Goal: Information Seeking & Learning: Learn about a topic

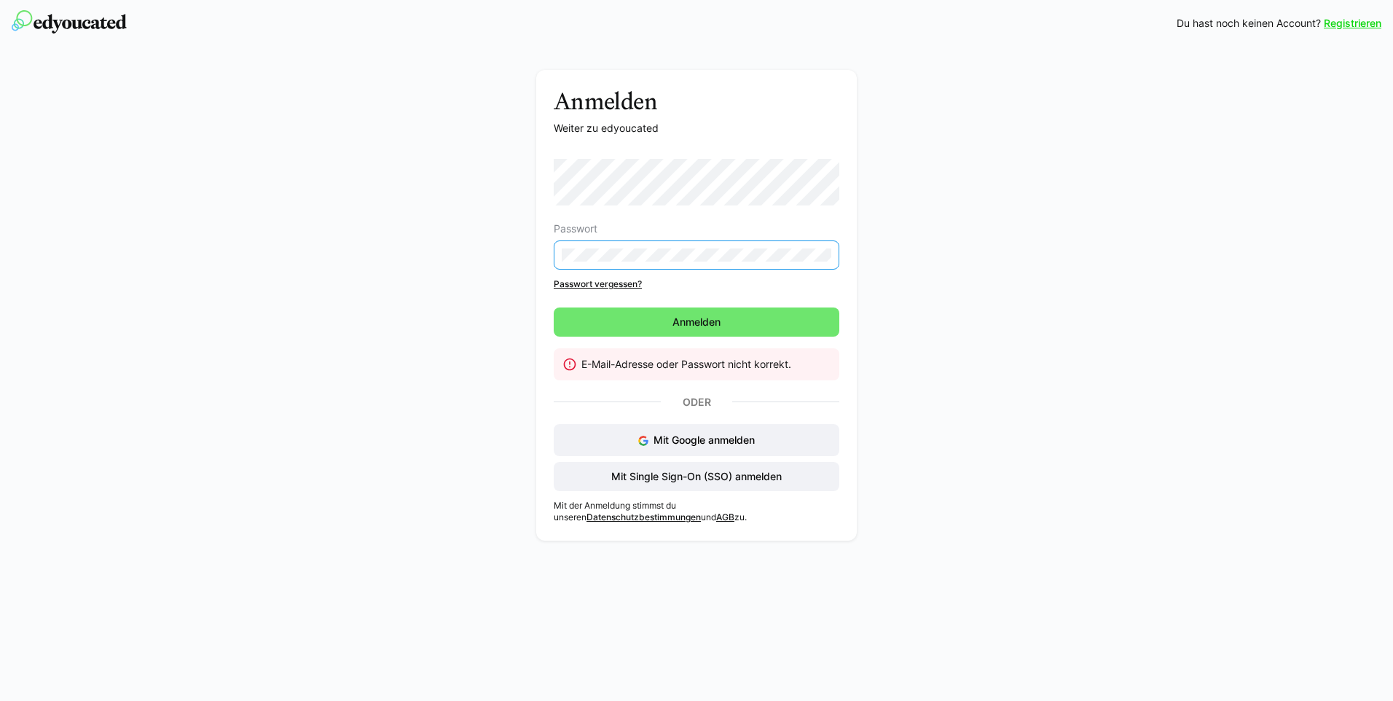
click at [424, 258] on div "Anmelden Weiter zu edyoucated Passwort Passwort vergessen? Anmelden E-Mail-Adre…" at bounding box center [696, 309] width 821 height 478
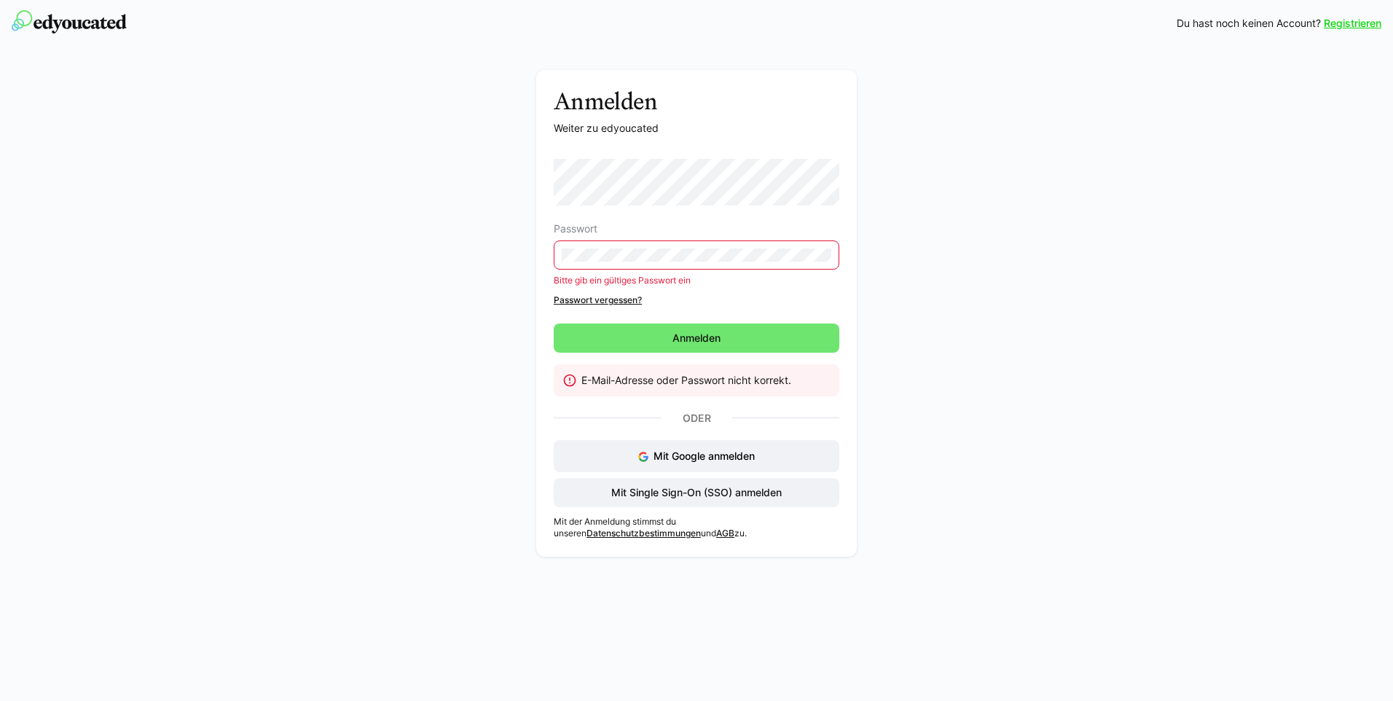
click at [550, 205] on div "Anmelden Weiter zu edyoucated Passwort Bitte gib ein gültiges Passwort ein Pass…" at bounding box center [696, 313] width 321 height 487
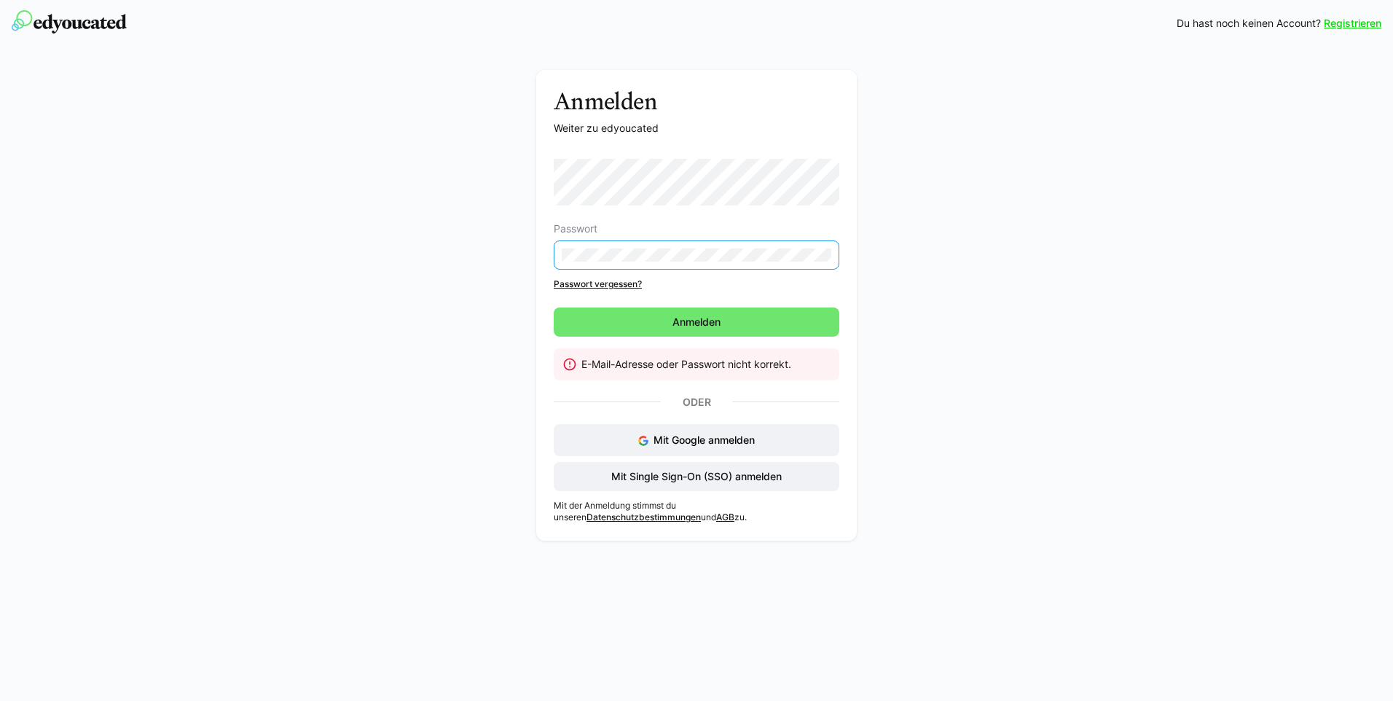
click at [429, 254] on div "Anmelden Weiter zu edyoucated Passwort Passwort vergessen? Anmelden E-Mail-Adre…" at bounding box center [696, 309] width 821 height 478
click at [699, 484] on span "Mit Single Sign-On (SSO) anmelden" at bounding box center [697, 476] width 286 height 29
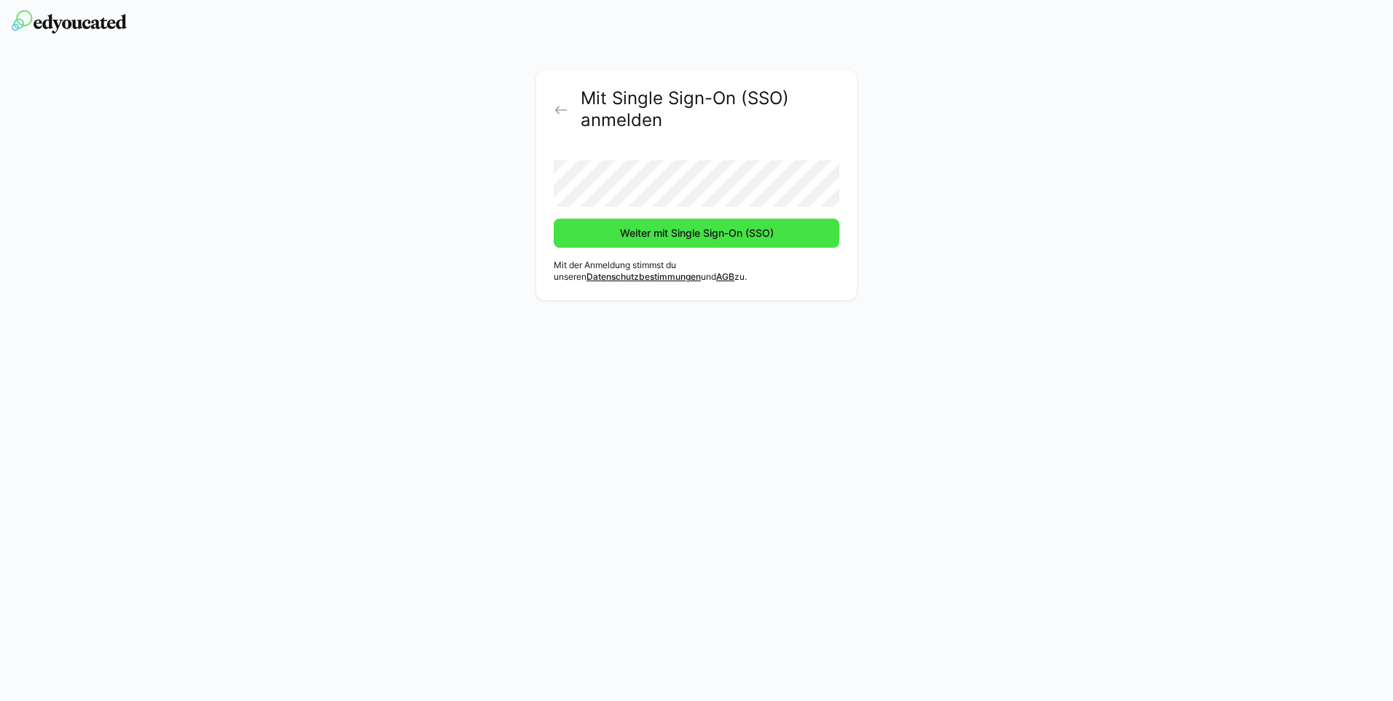
click at [693, 242] on span "Weiter mit Single Sign-On (SSO)" at bounding box center [697, 233] width 286 height 29
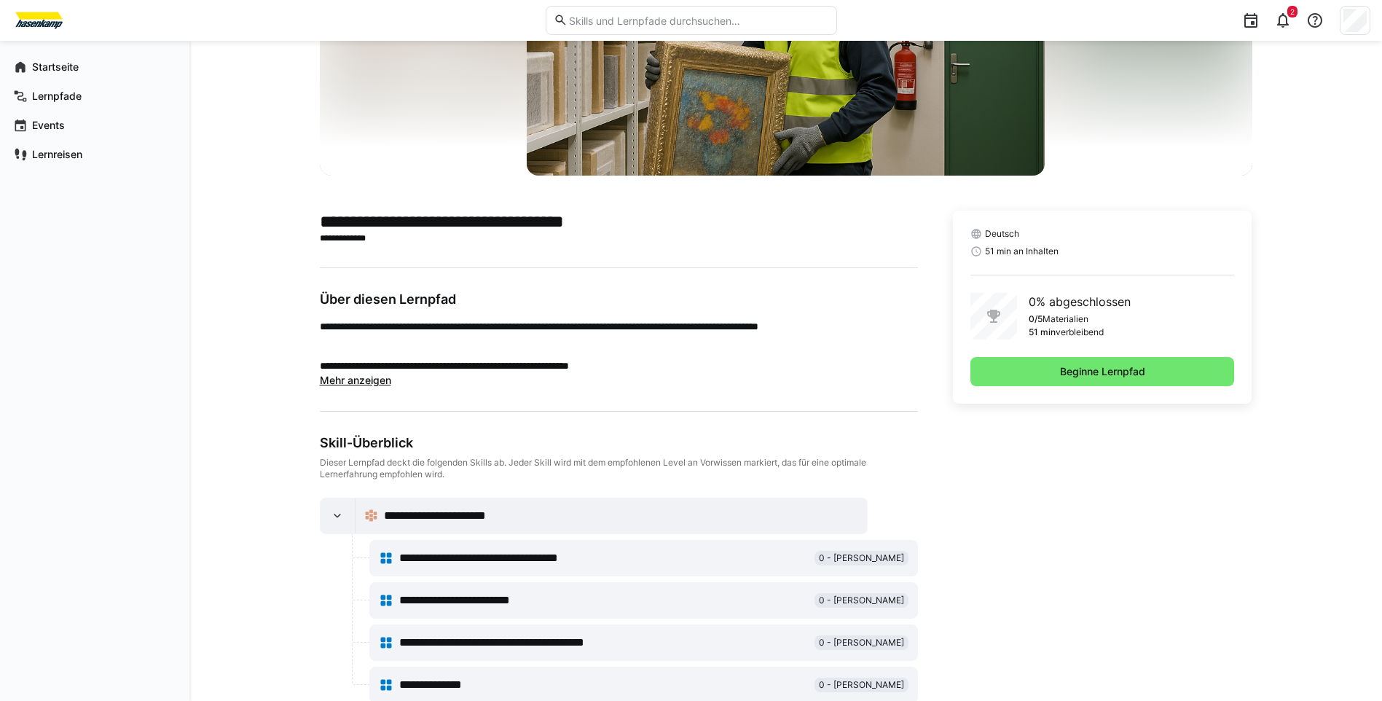
scroll to position [229, 0]
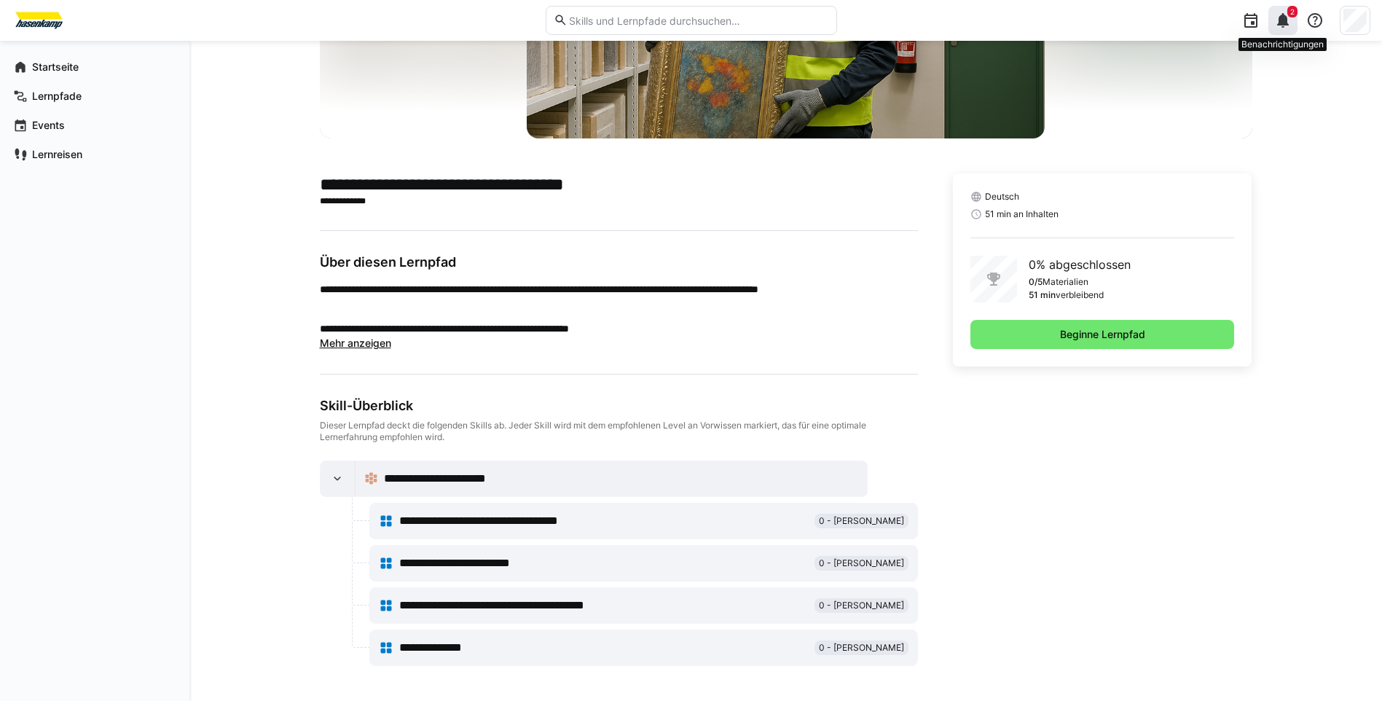
click at [1280, 20] on eds-icon at bounding box center [1283, 20] width 17 height 17
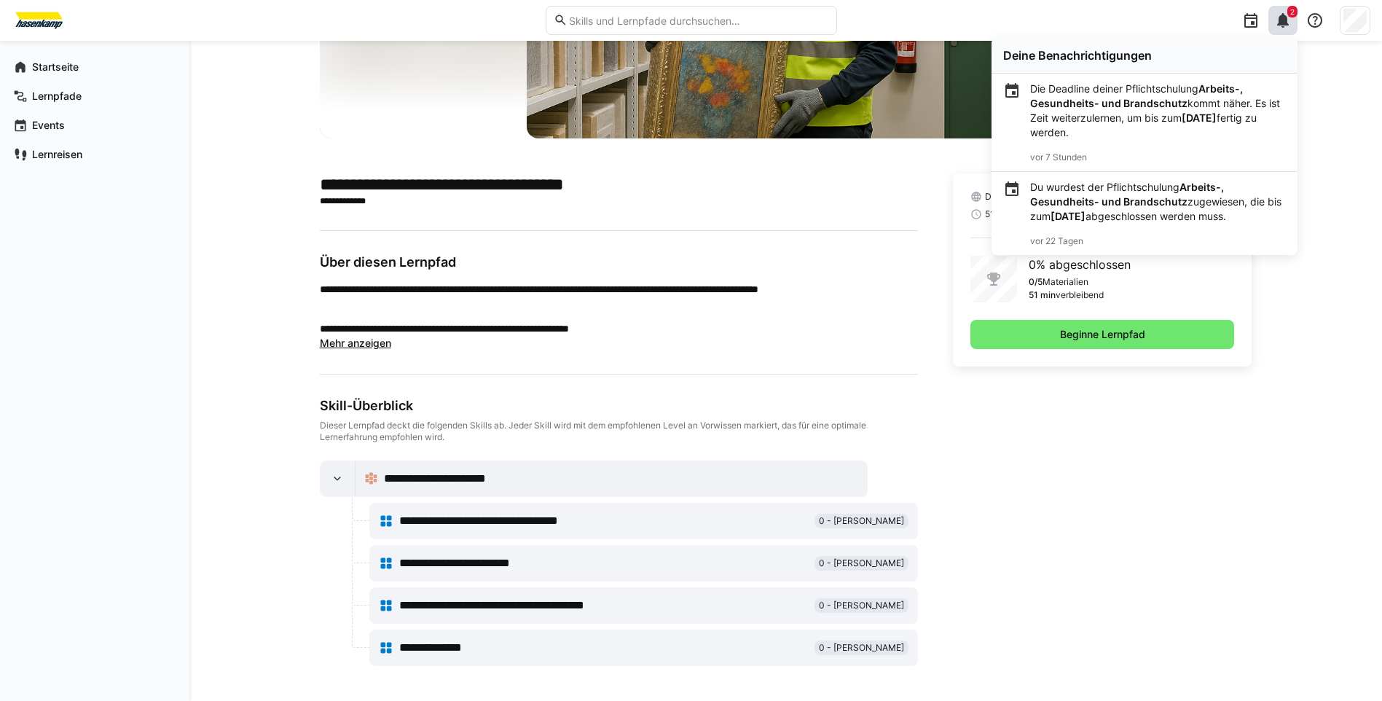
click at [1332, 294] on div "**********" at bounding box center [785, 256] width 1193 height 889
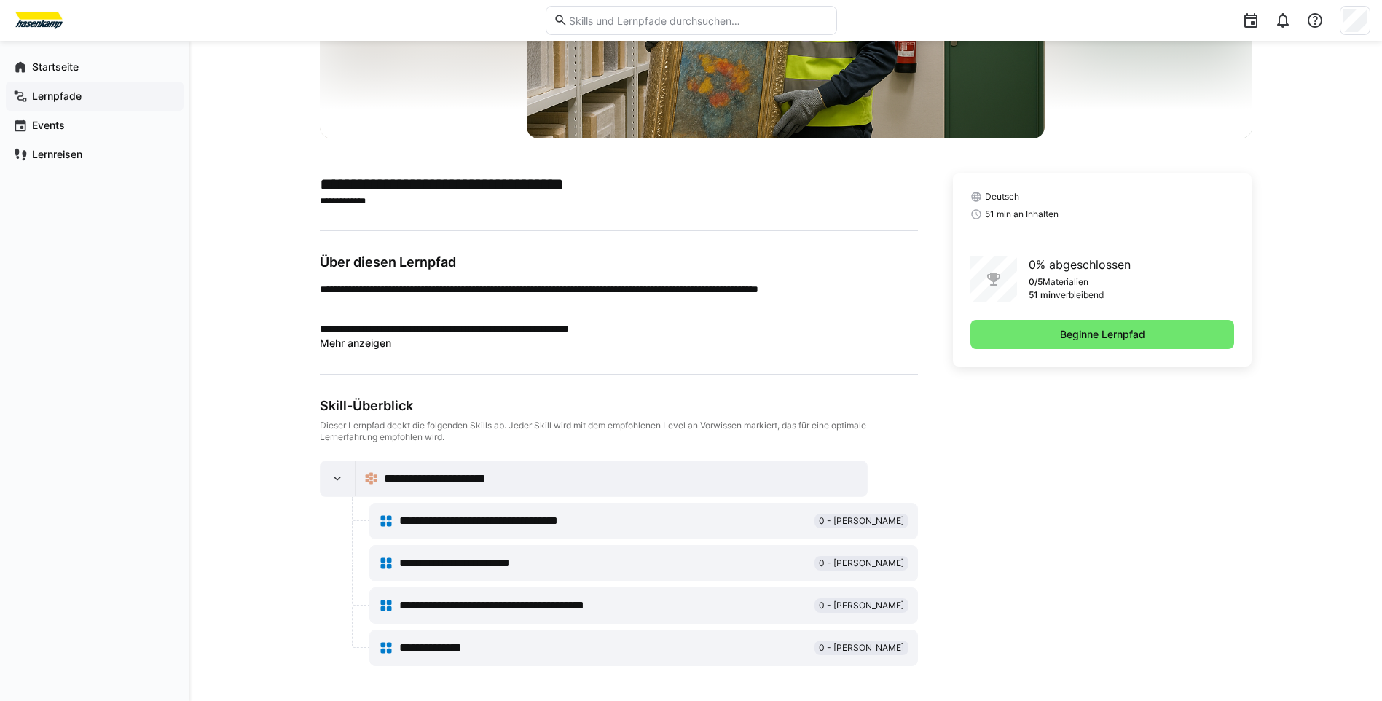
click at [101, 106] on div "Lernpfade" at bounding box center [95, 96] width 178 height 29
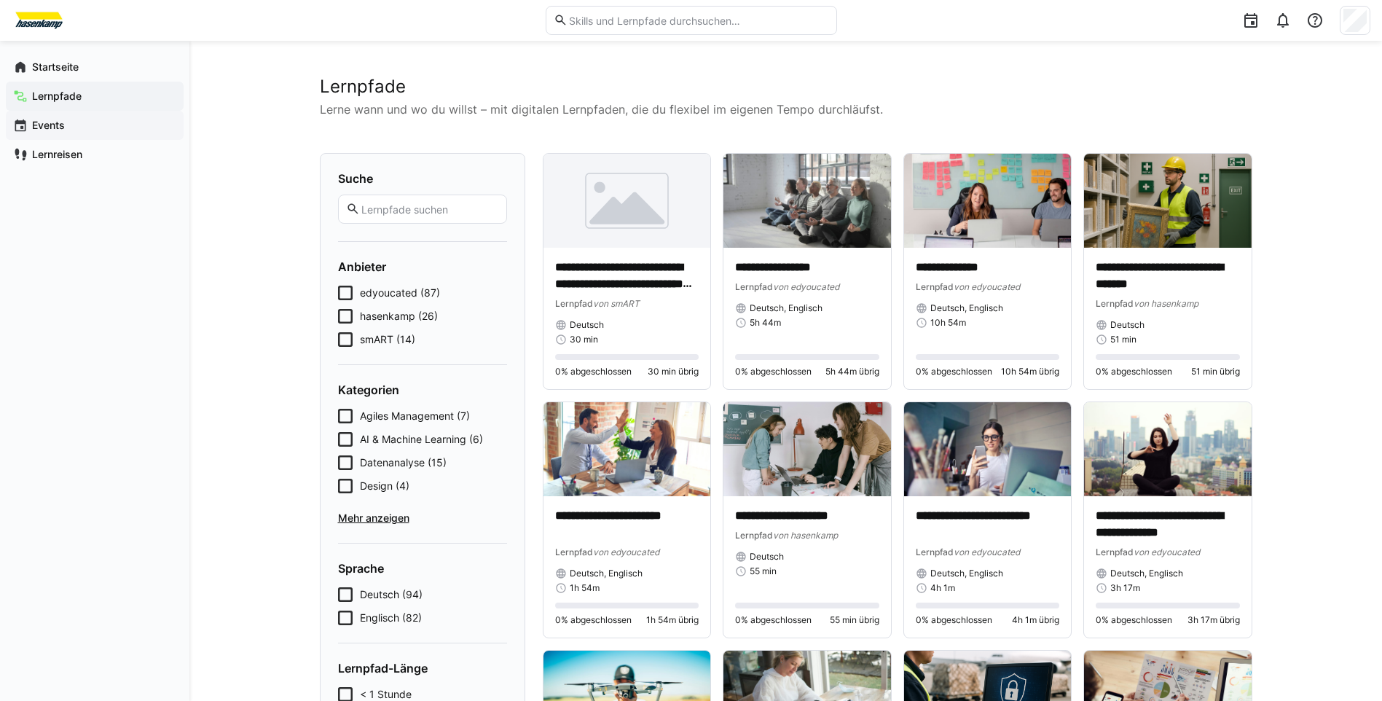
click at [0, 0] on app-navigation-label "Events" at bounding box center [0, 0] width 0 height 0
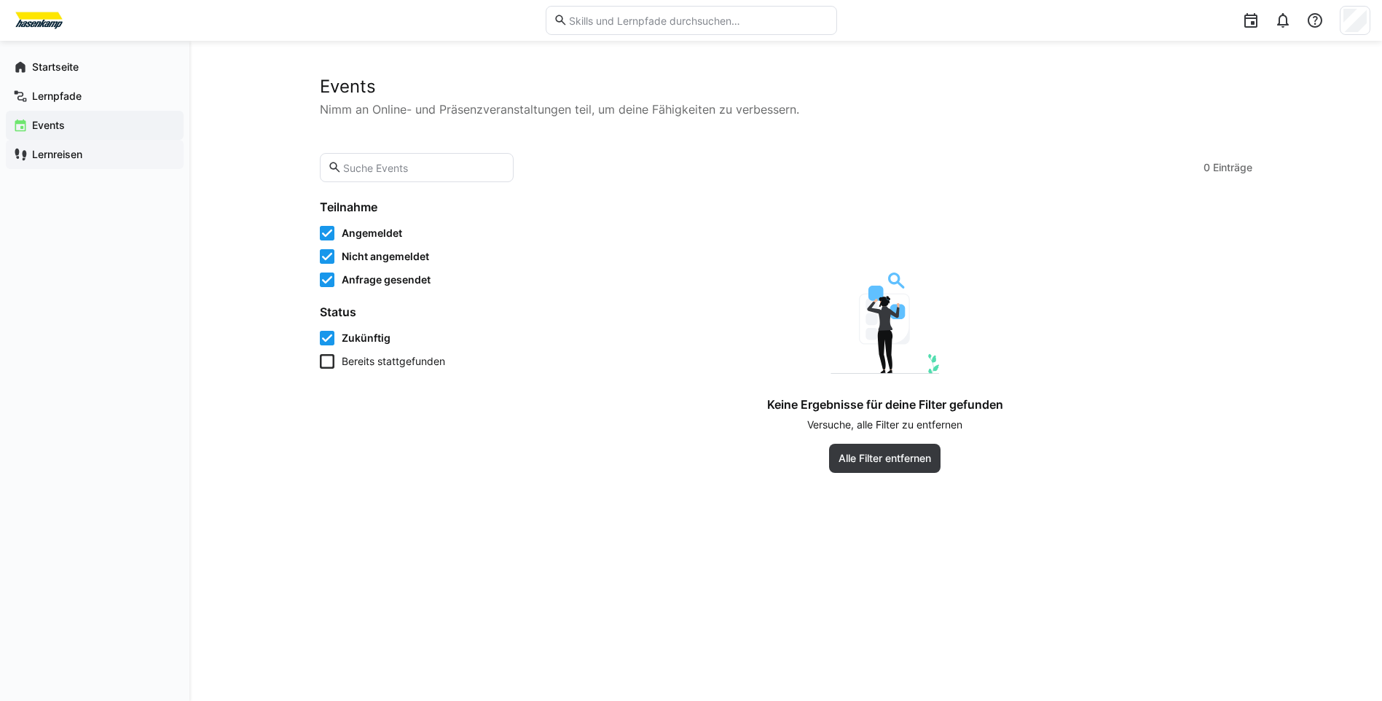
click at [90, 162] on div "Lernreisen" at bounding box center [95, 154] width 178 height 29
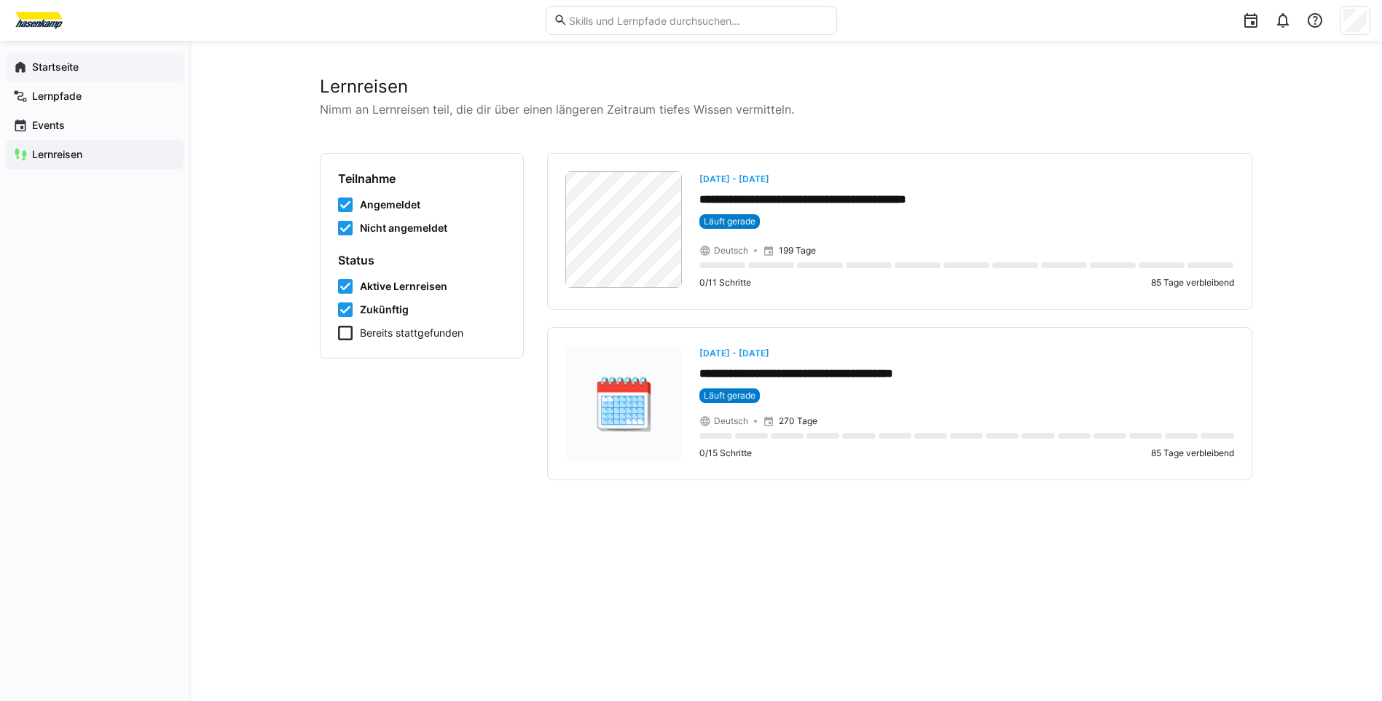
click at [63, 74] on span "Startseite" at bounding box center [103, 67] width 146 height 15
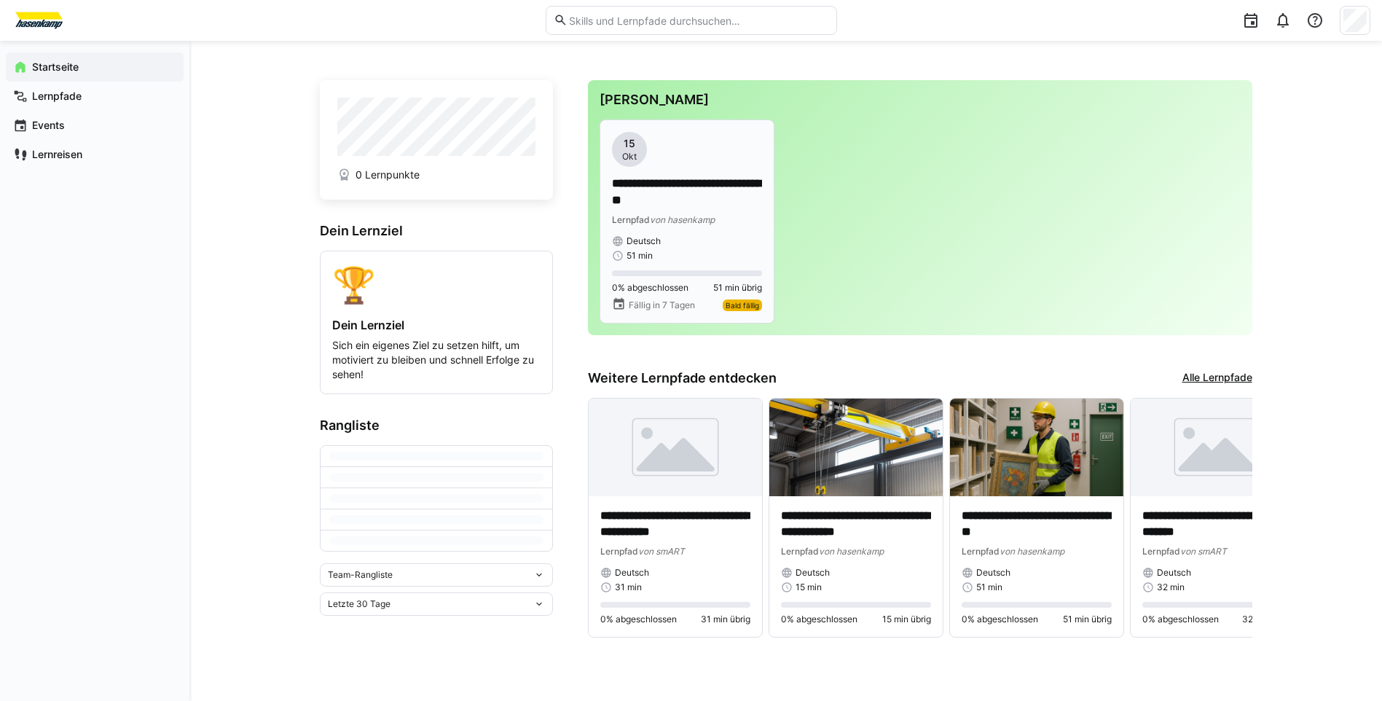
click at [740, 206] on p "**********" at bounding box center [687, 193] width 150 height 34
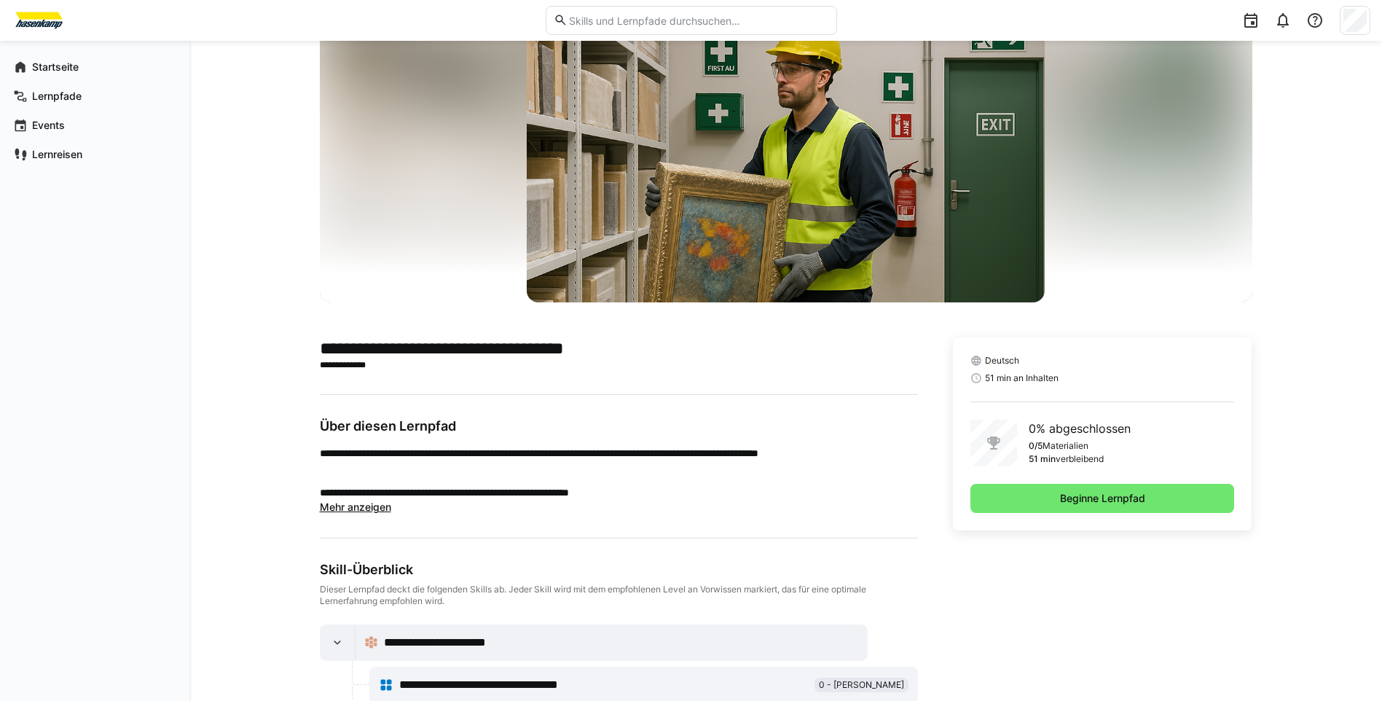
scroll to position [229, 0]
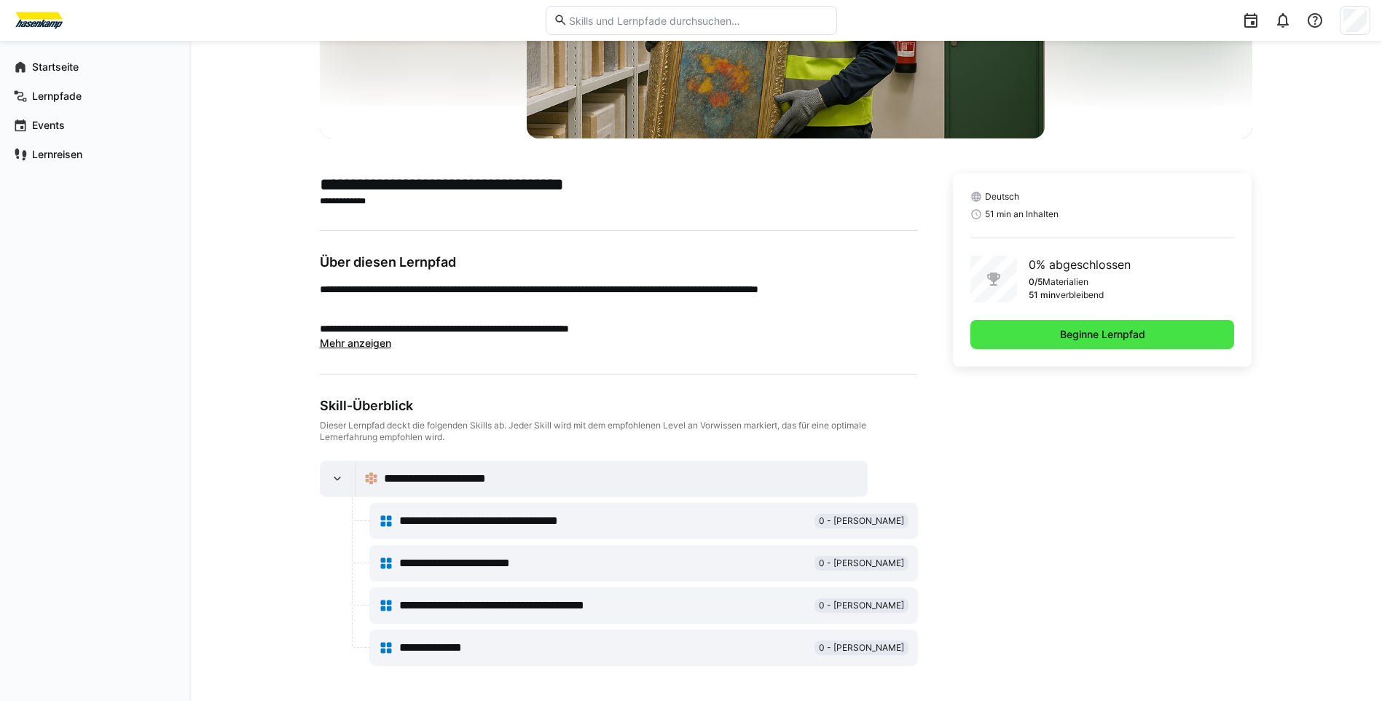
click at [1138, 337] on span "Beginne Lernpfad" at bounding box center [1103, 334] width 90 height 15
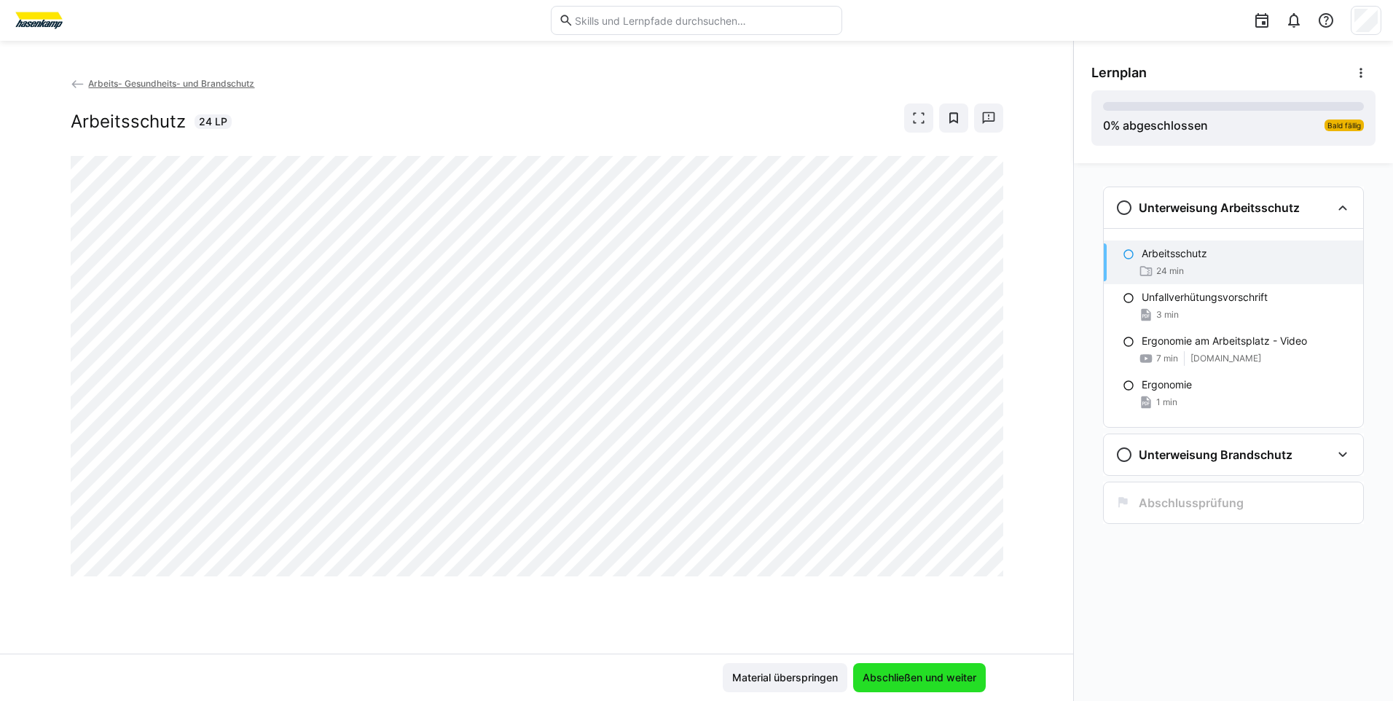
click at [933, 666] on span "Abschließen und weiter" at bounding box center [919, 677] width 133 height 29
click at [956, 674] on span "Abschließen und weiter" at bounding box center [920, 677] width 118 height 15
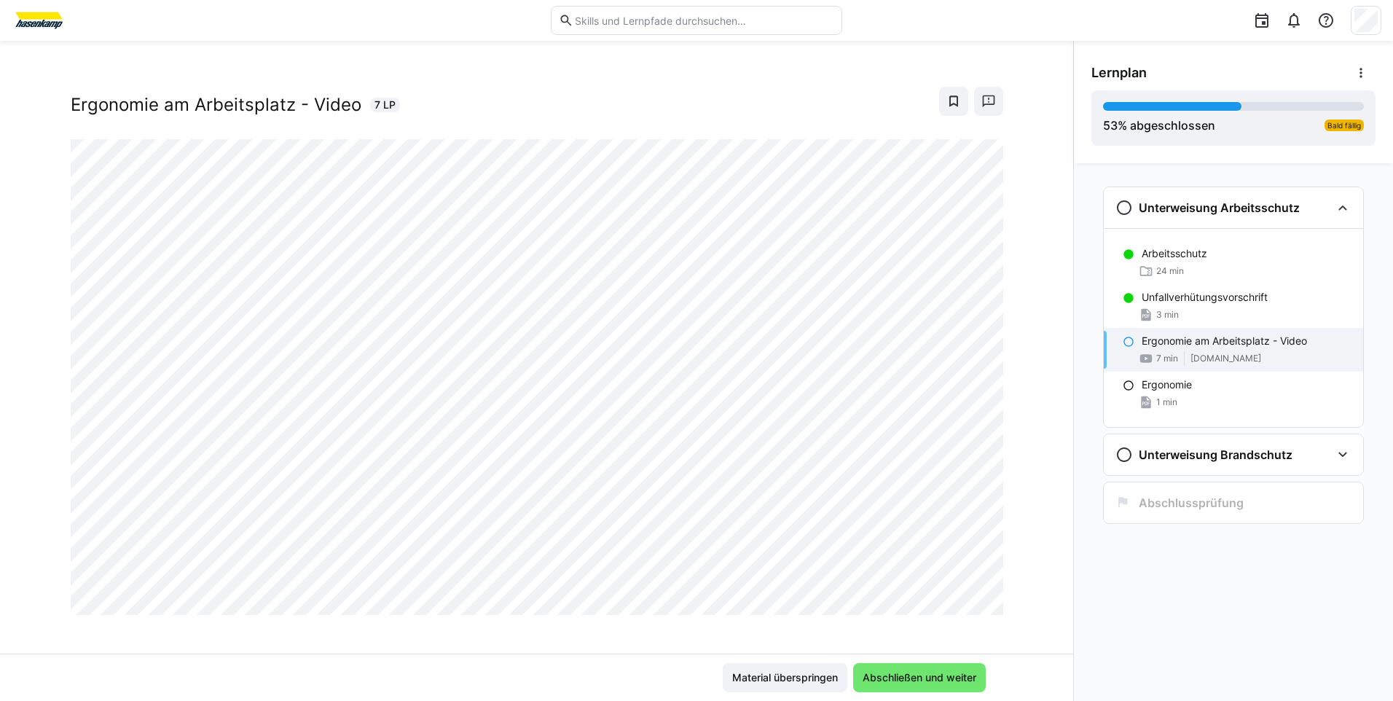
scroll to position [25, 0]
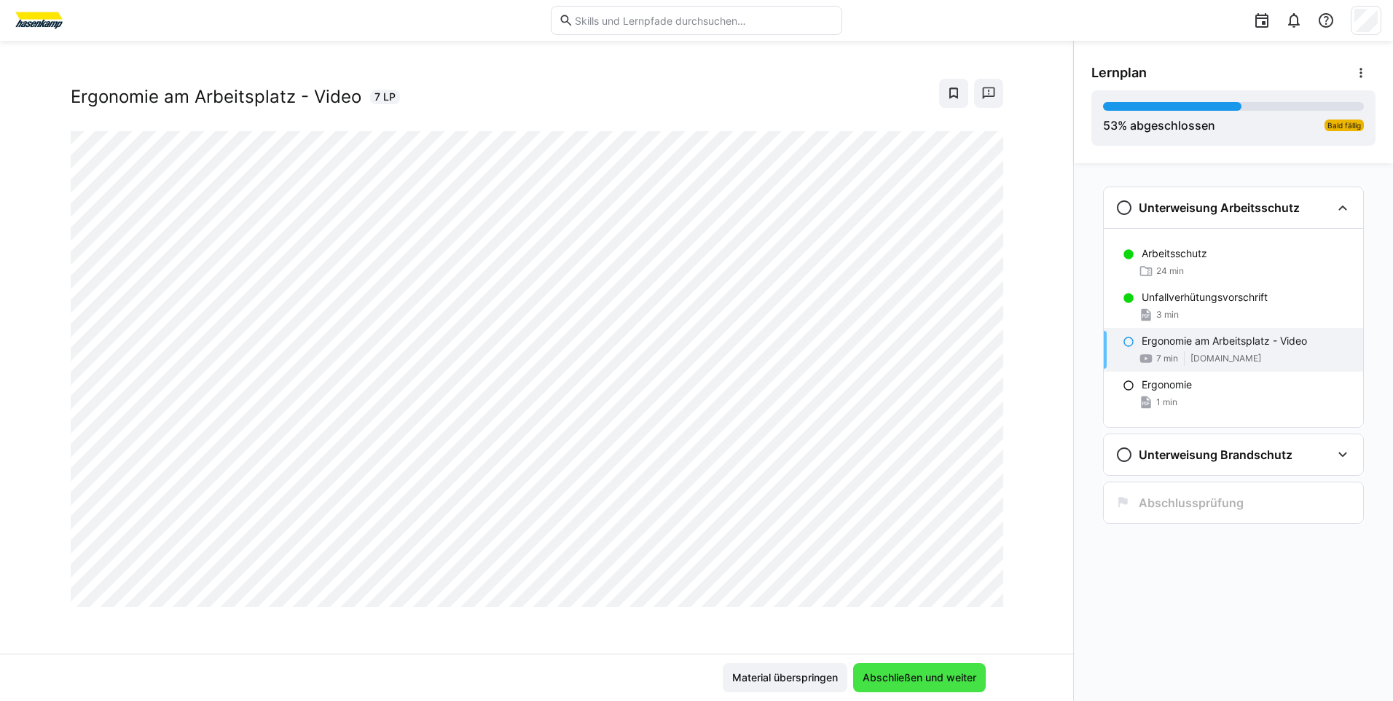
click at [954, 682] on span "Abschließen und weiter" at bounding box center [920, 677] width 118 height 15
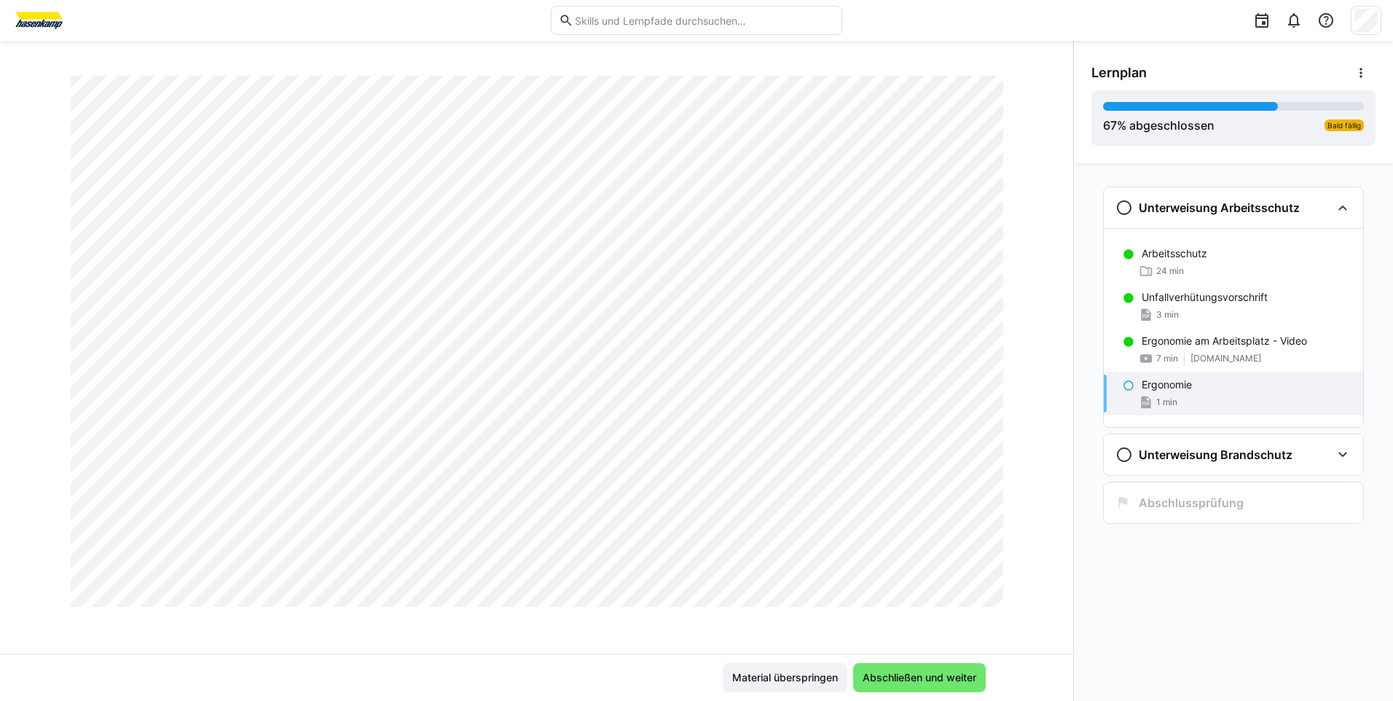
scroll to position [829, 0]
click at [942, 677] on span "Abschließen und weiter" at bounding box center [920, 677] width 118 height 15
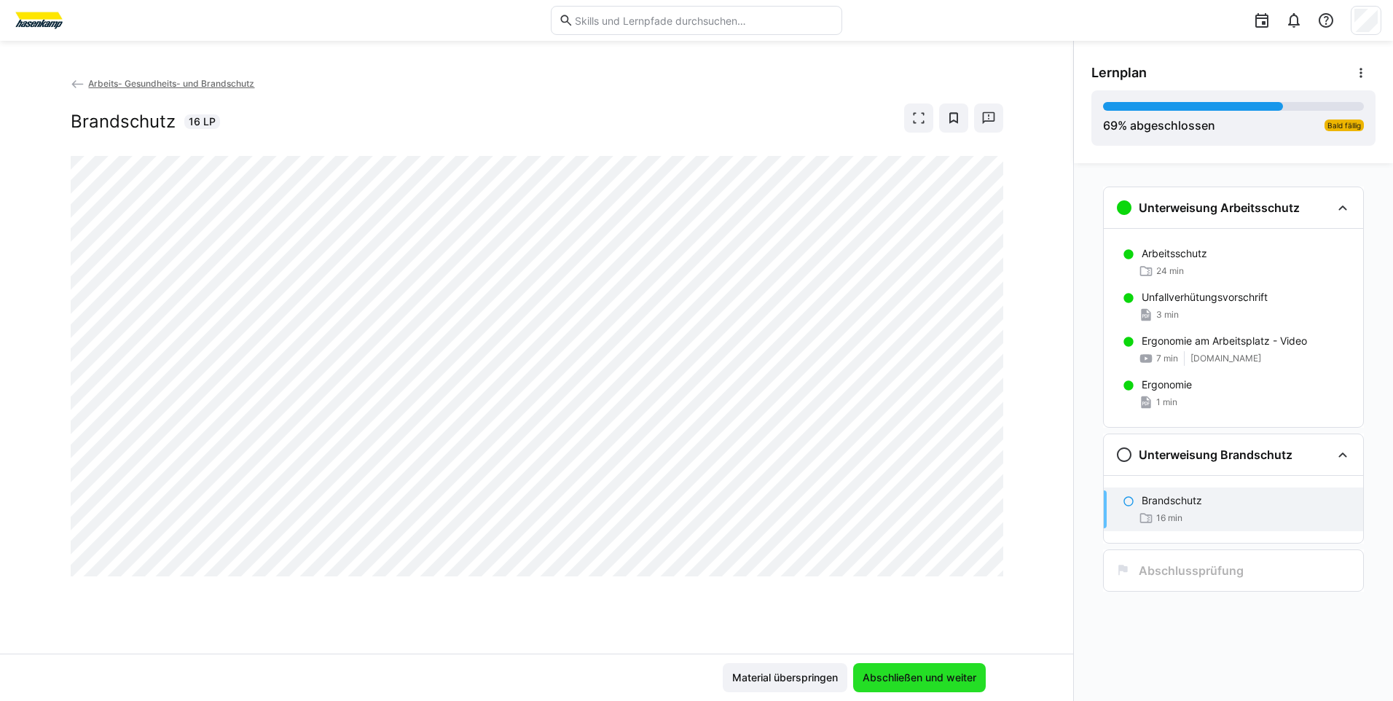
click at [942, 678] on span "Abschließen und weiter" at bounding box center [920, 677] width 118 height 15
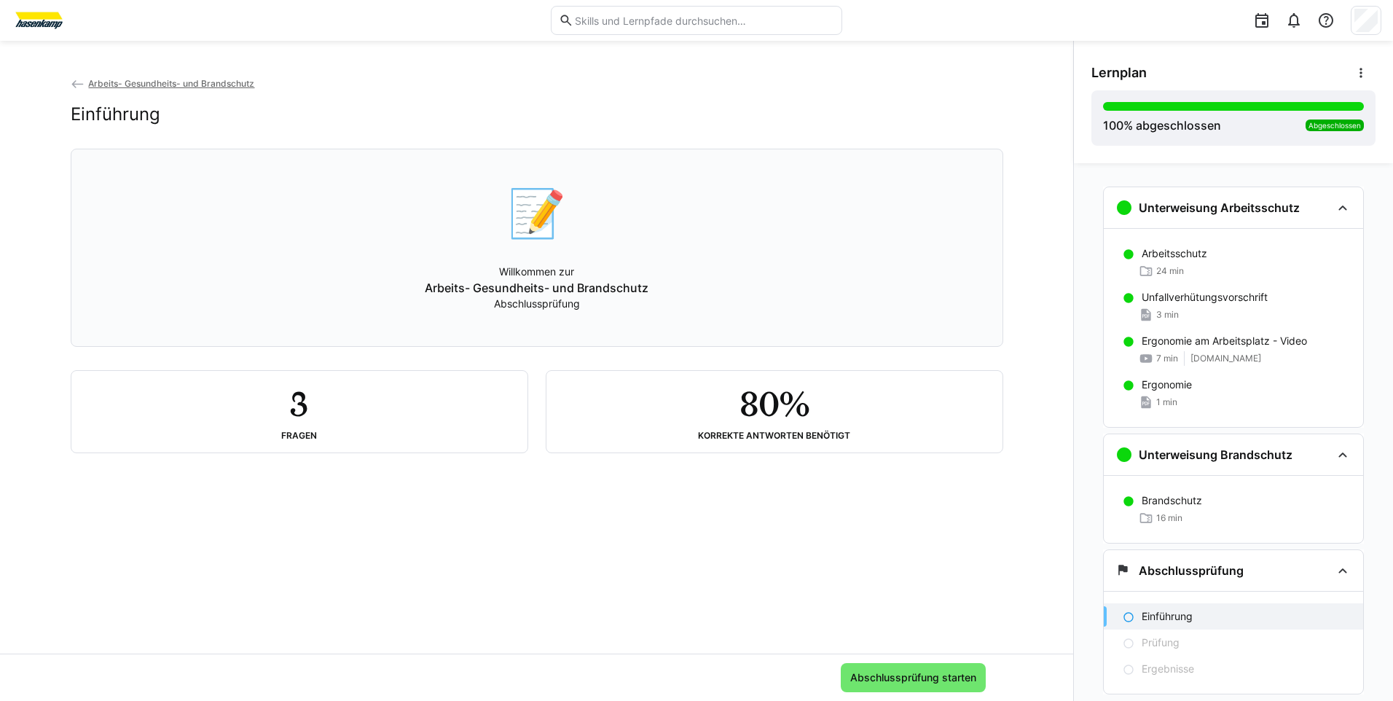
click at [609, 229] on div "📝 Willkommen zur Arbeits- Gesundheits- und Brandschutz Abschlussprüfung" at bounding box center [537, 247] width 908 height 179
click at [759, 418] on h2 "80%" at bounding box center [774, 404] width 69 height 42
click at [429, 434] on div "3 Fragen" at bounding box center [299, 412] width 433 height 58
click at [915, 685] on span "Abschlussprüfung starten" at bounding box center [913, 677] width 145 height 29
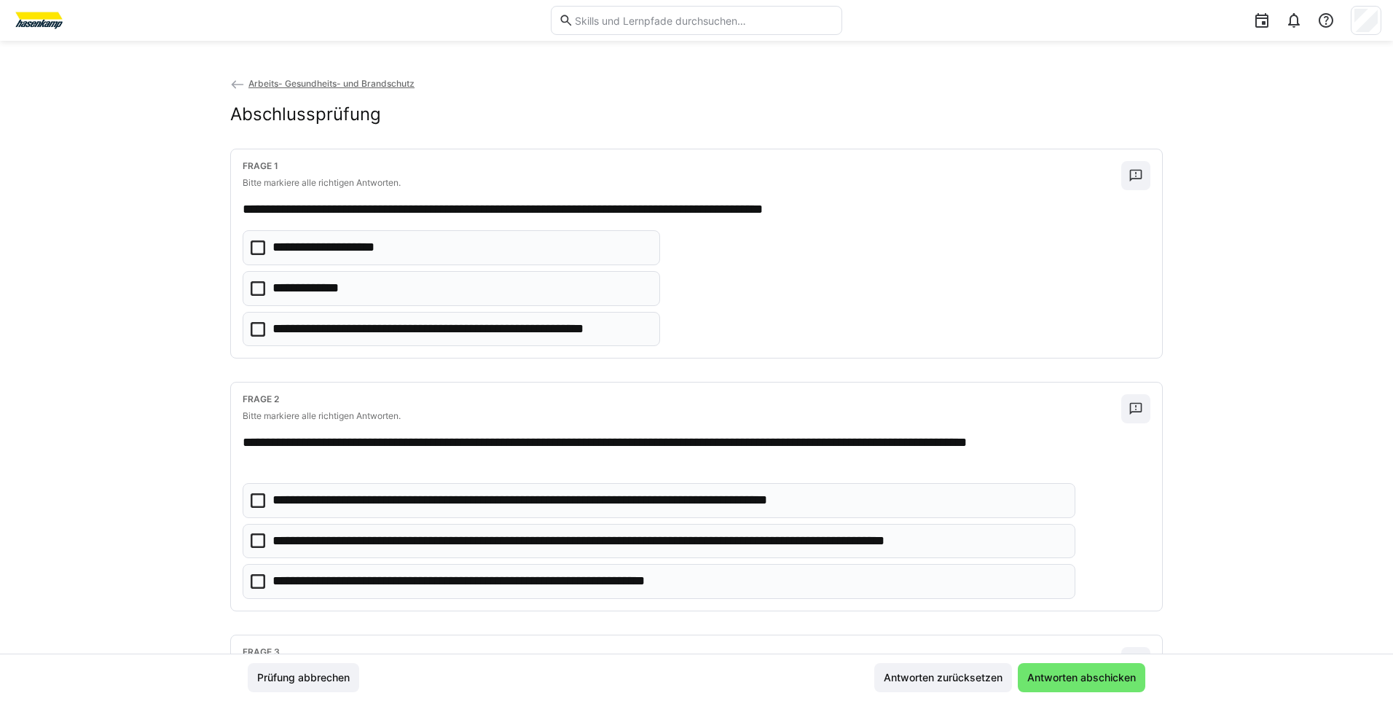
click at [310, 294] on p "**********" at bounding box center [316, 288] width 86 height 19
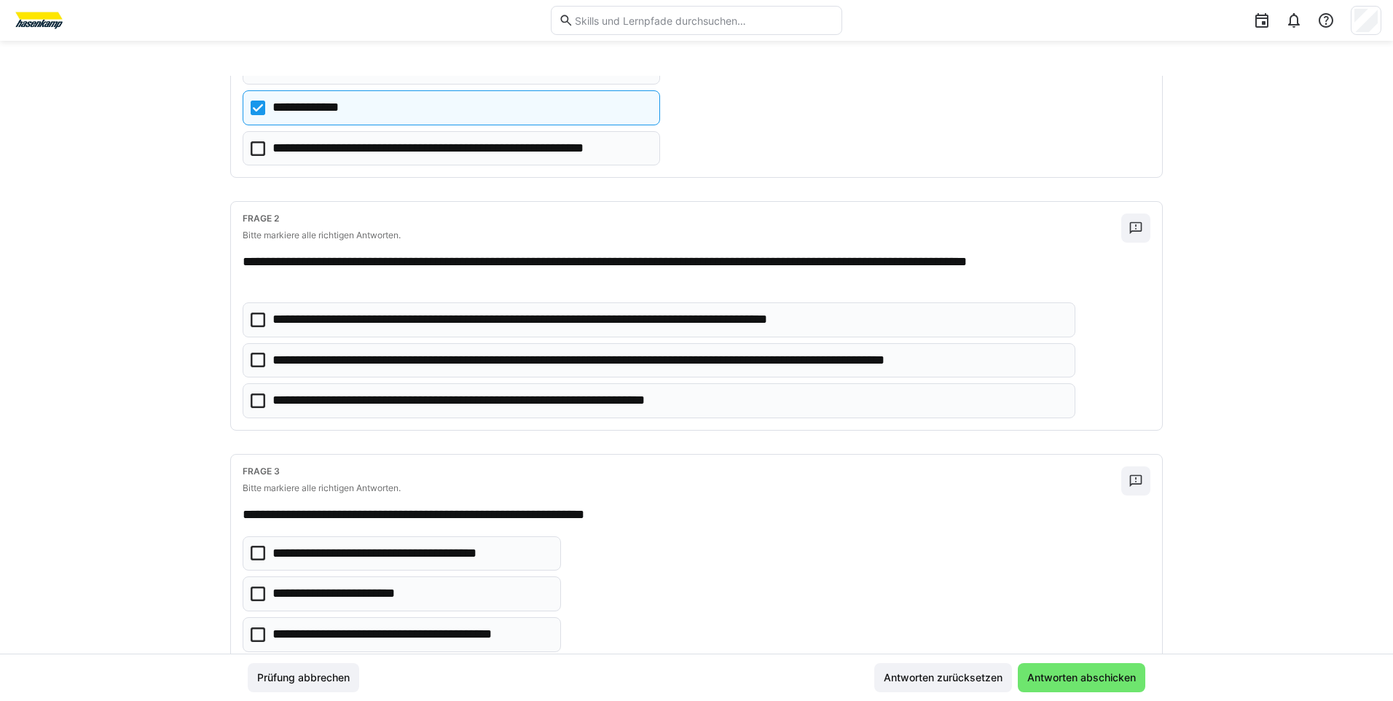
scroll to position [219, 0]
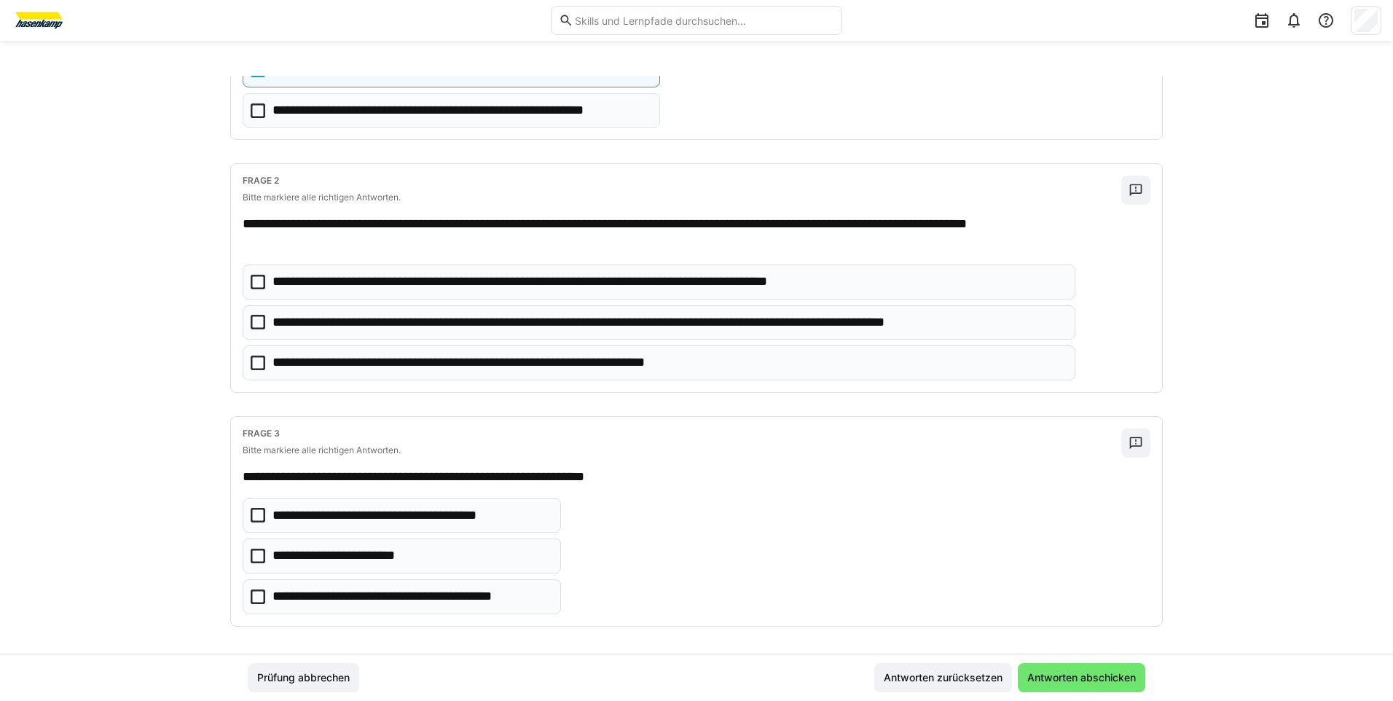
click at [244, 318] on eds-checkbox "**********" at bounding box center [659, 322] width 833 height 35
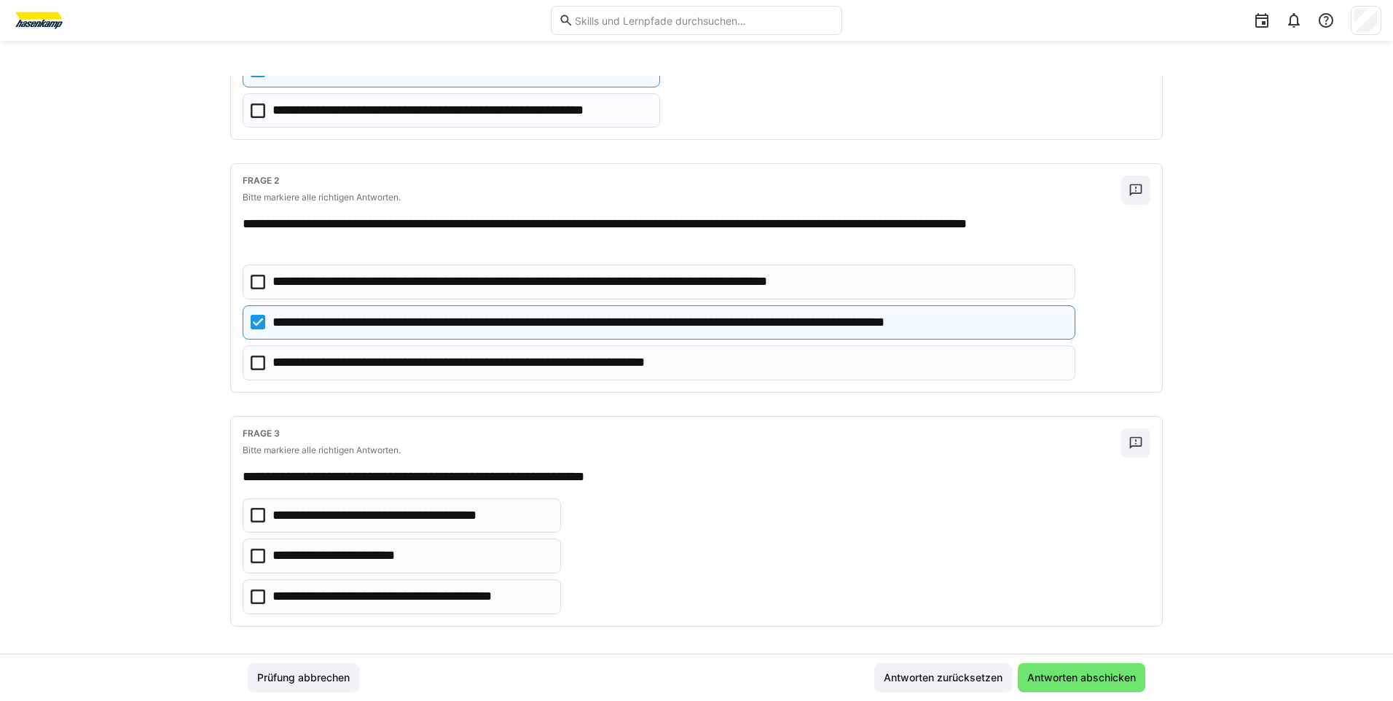
scroll to position [227, 0]
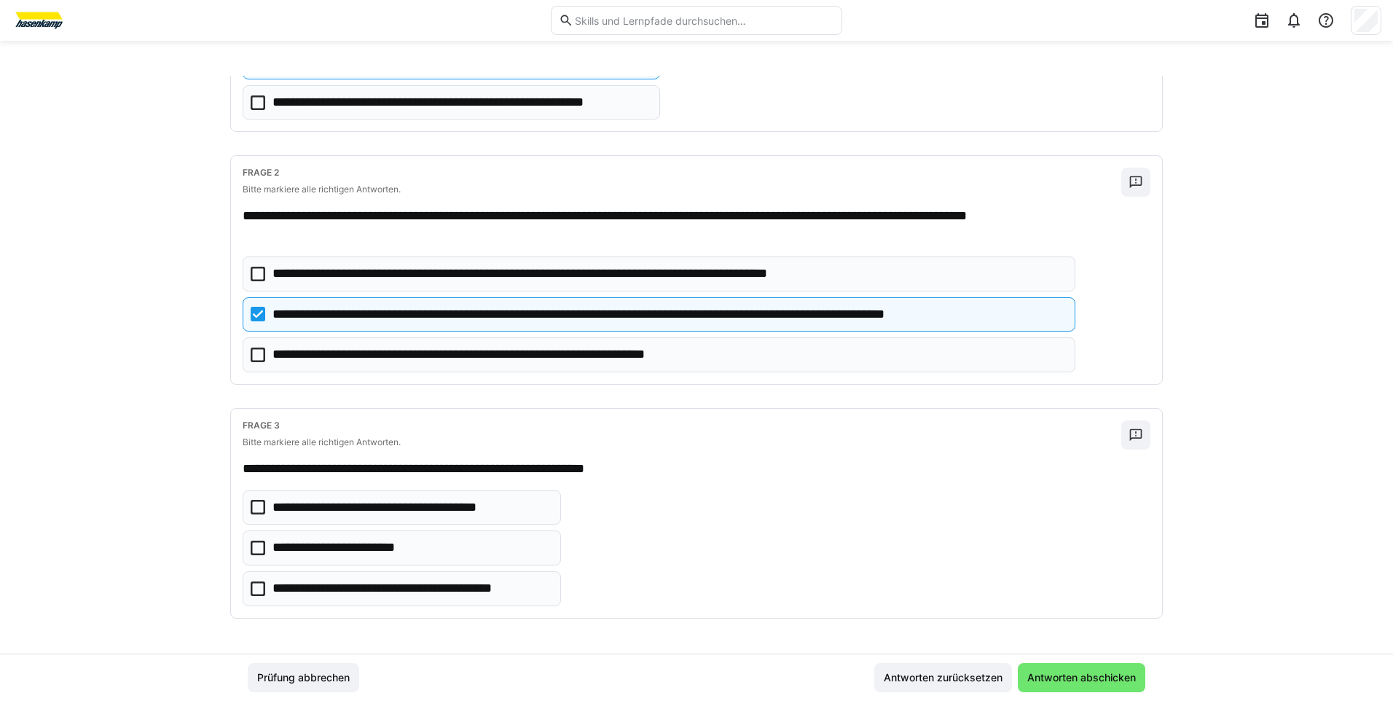
click at [254, 353] on icon at bounding box center [258, 355] width 15 height 15
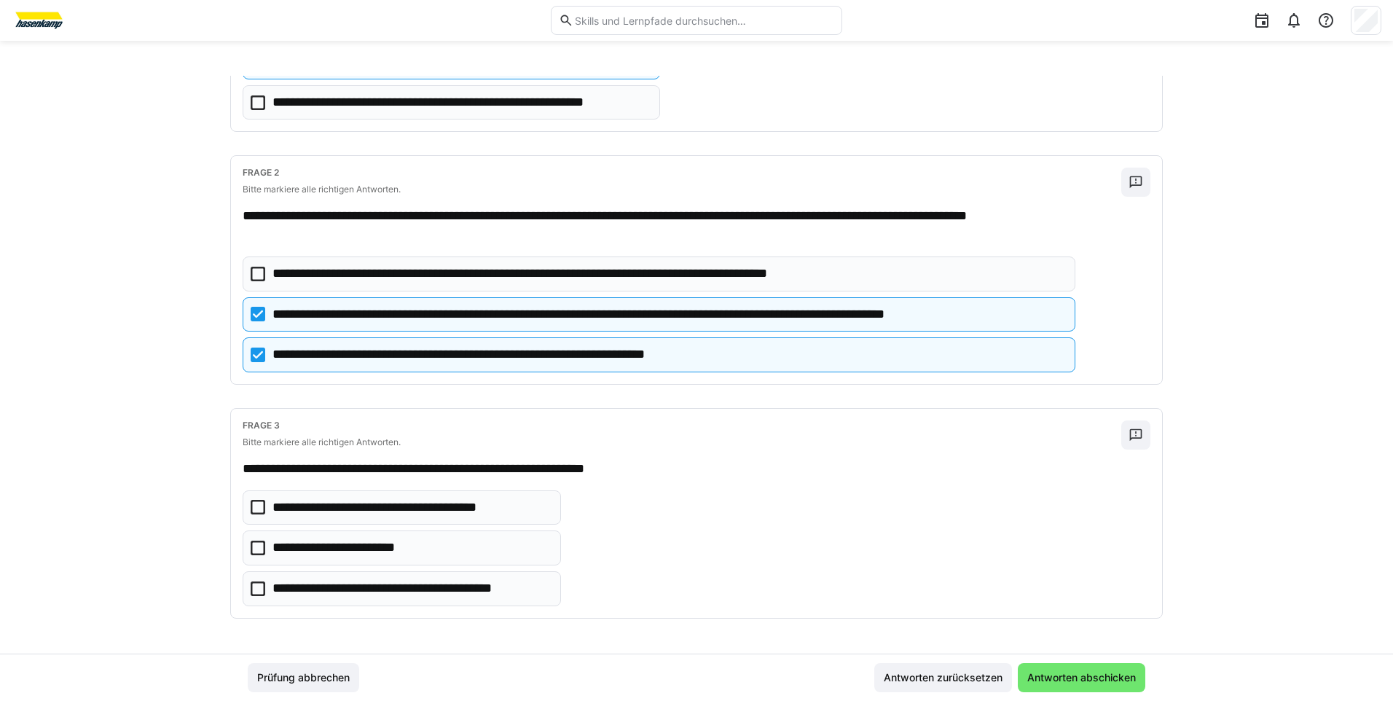
click at [257, 590] on icon at bounding box center [258, 589] width 15 height 15
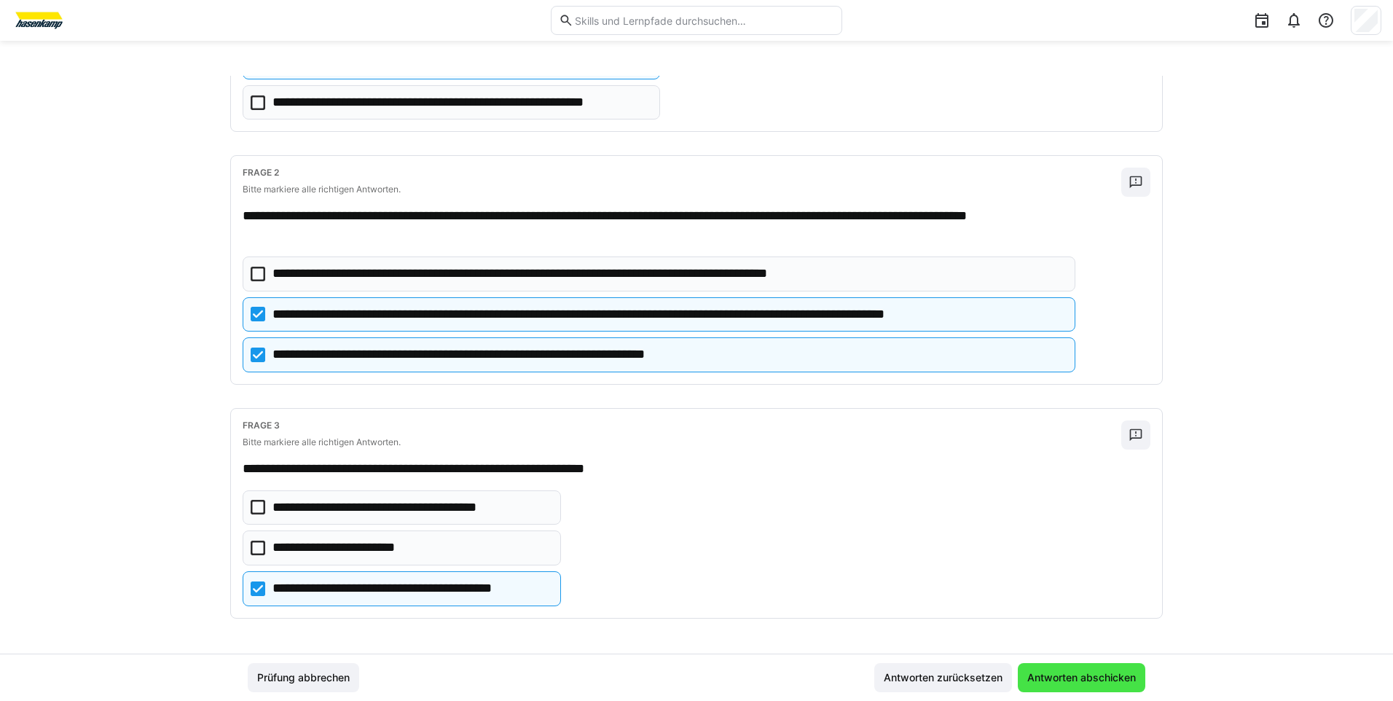
click at [1058, 676] on span "Antworten abschicken" at bounding box center [1081, 677] width 113 height 15
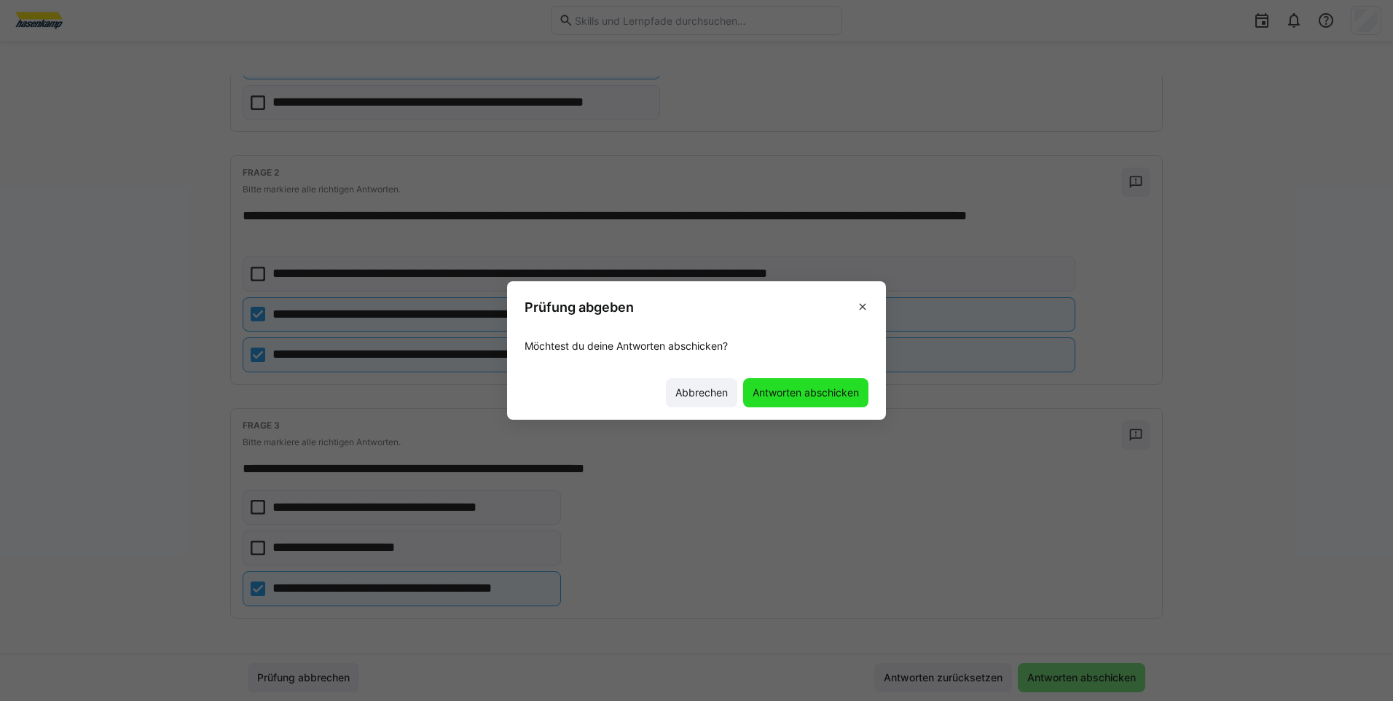
click at [830, 404] on span "Antworten abschicken" at bounding box center [805, 392] width 125 height 29
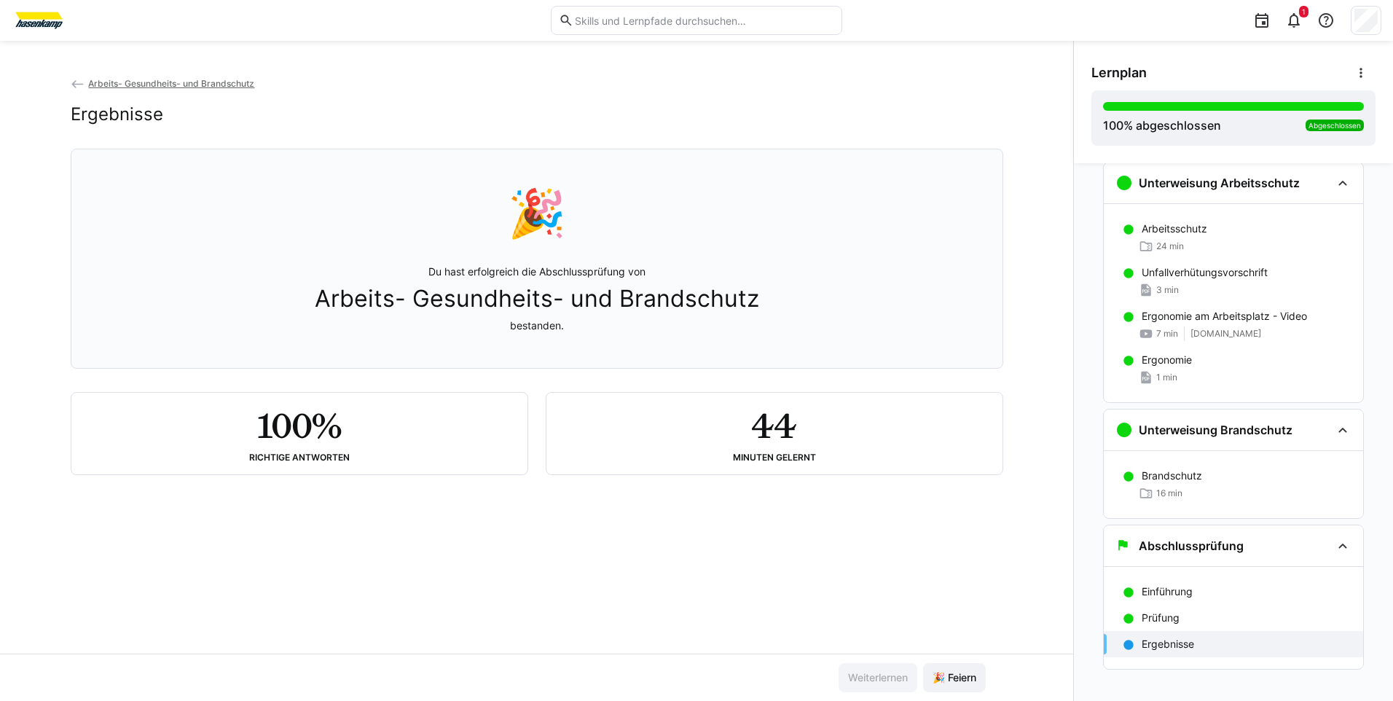
scroll to position [39, 0]
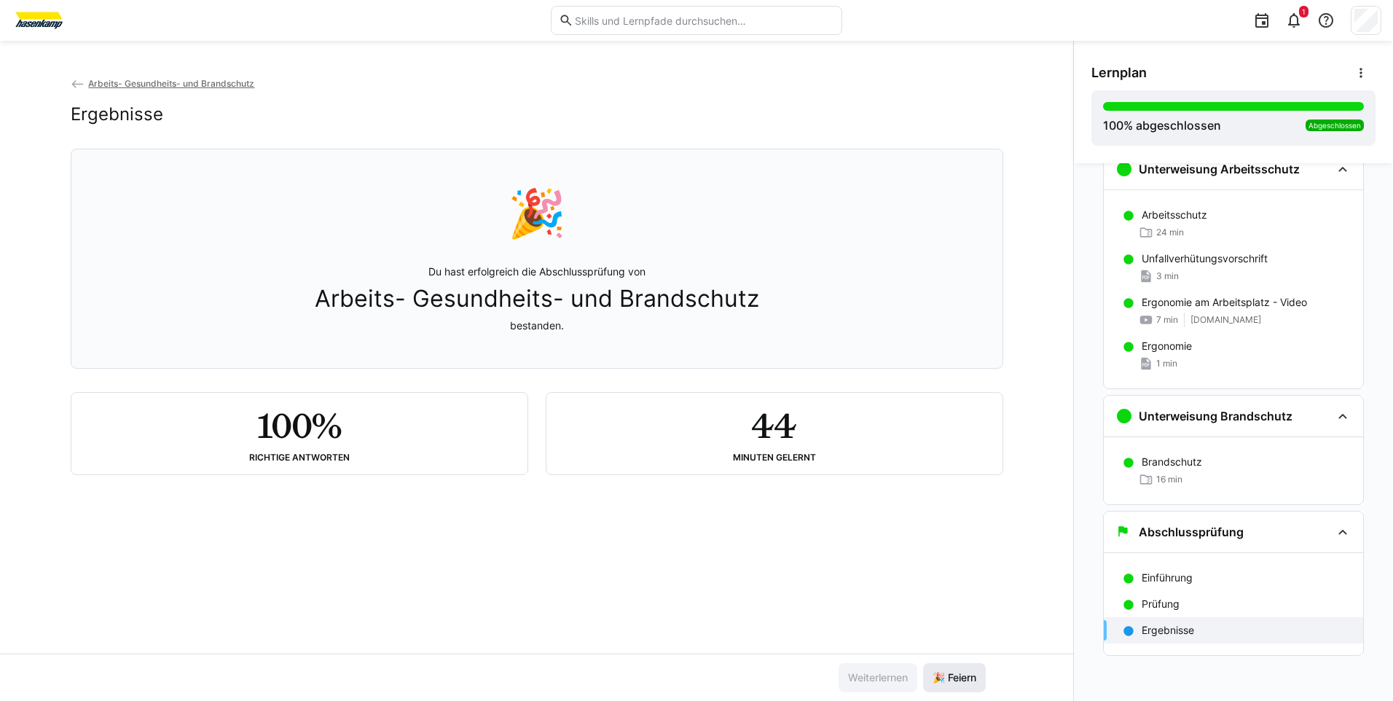
click at [956, 676] on span "🎉 Feiern" at bounding box center [955, 677] width 48 height 15
click at [934, 678] on span "🎉 Feiern" at bounding box center [955, 677] width 48 height 15
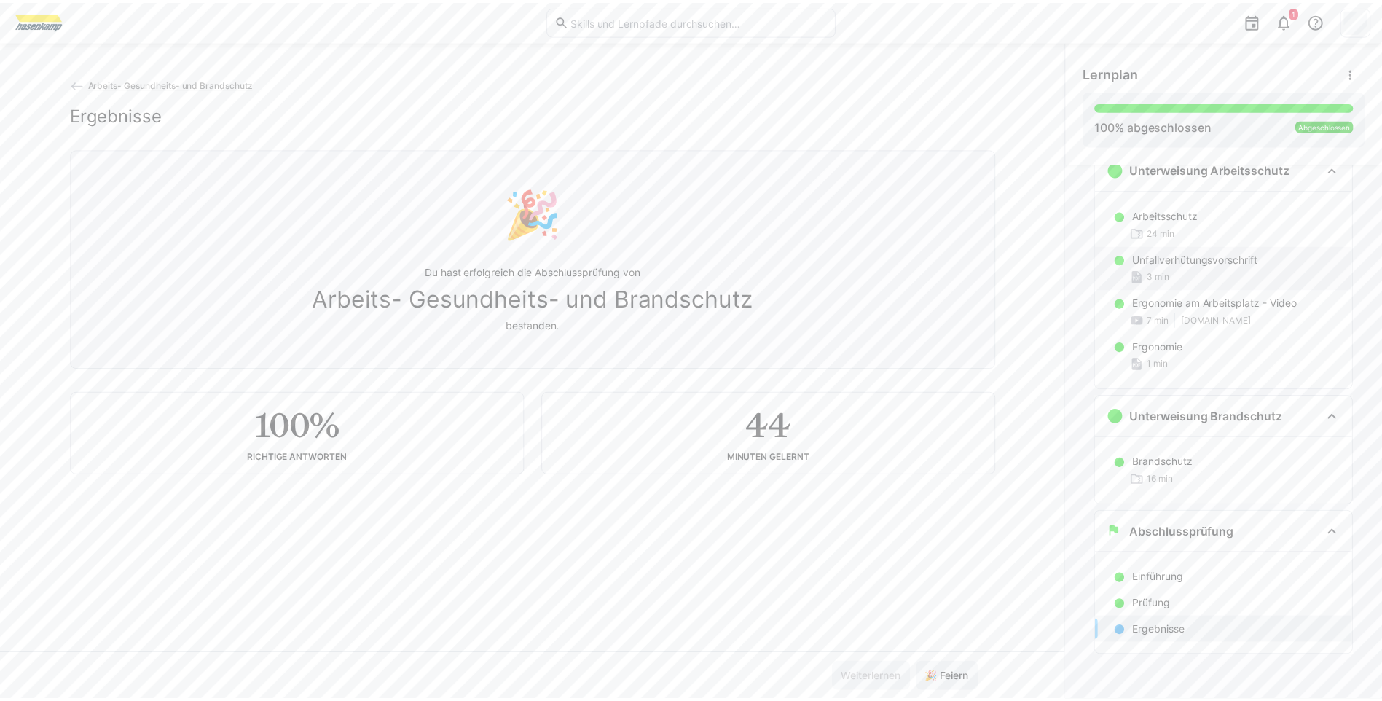
scroll to position [0, 0]
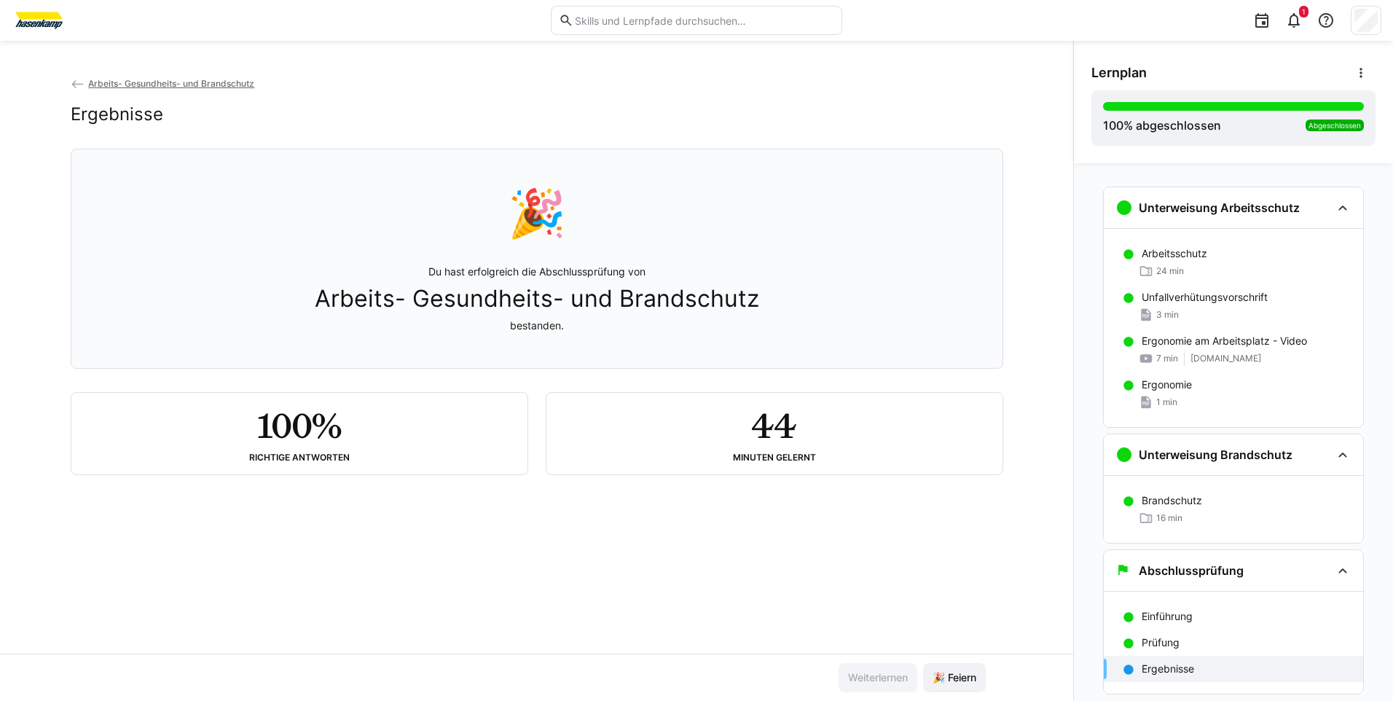
drag, startPoint x: 92, startPoint y: 79, endPoint x: 301, endPoint y: 109, distance: 211.2
click at [92, 79] on span "Arbeits- Gesundheits- und Brandschutz" at bounding box center [171, 83] width 166 height 11
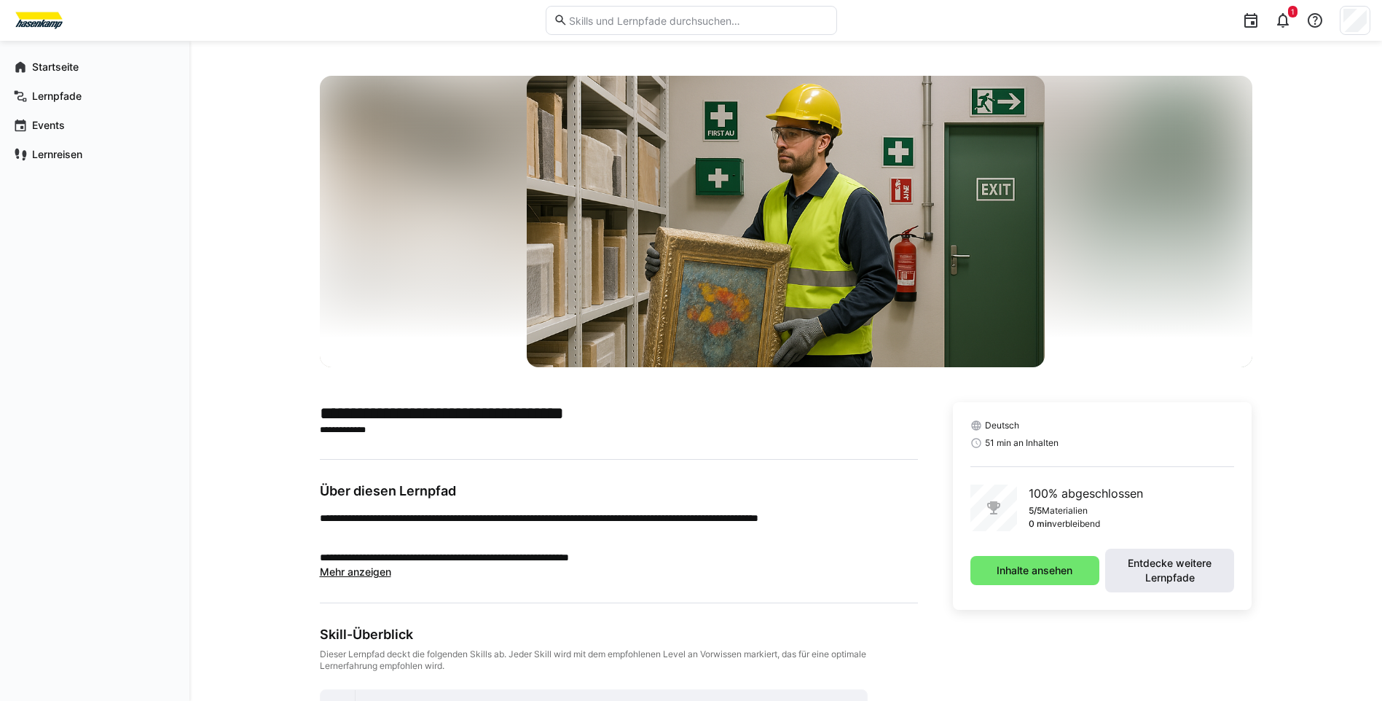
click at [1178, 567] on span "Entdecke weitere Lernpfade" at bounding box center [1170, 570] width 114 height 29
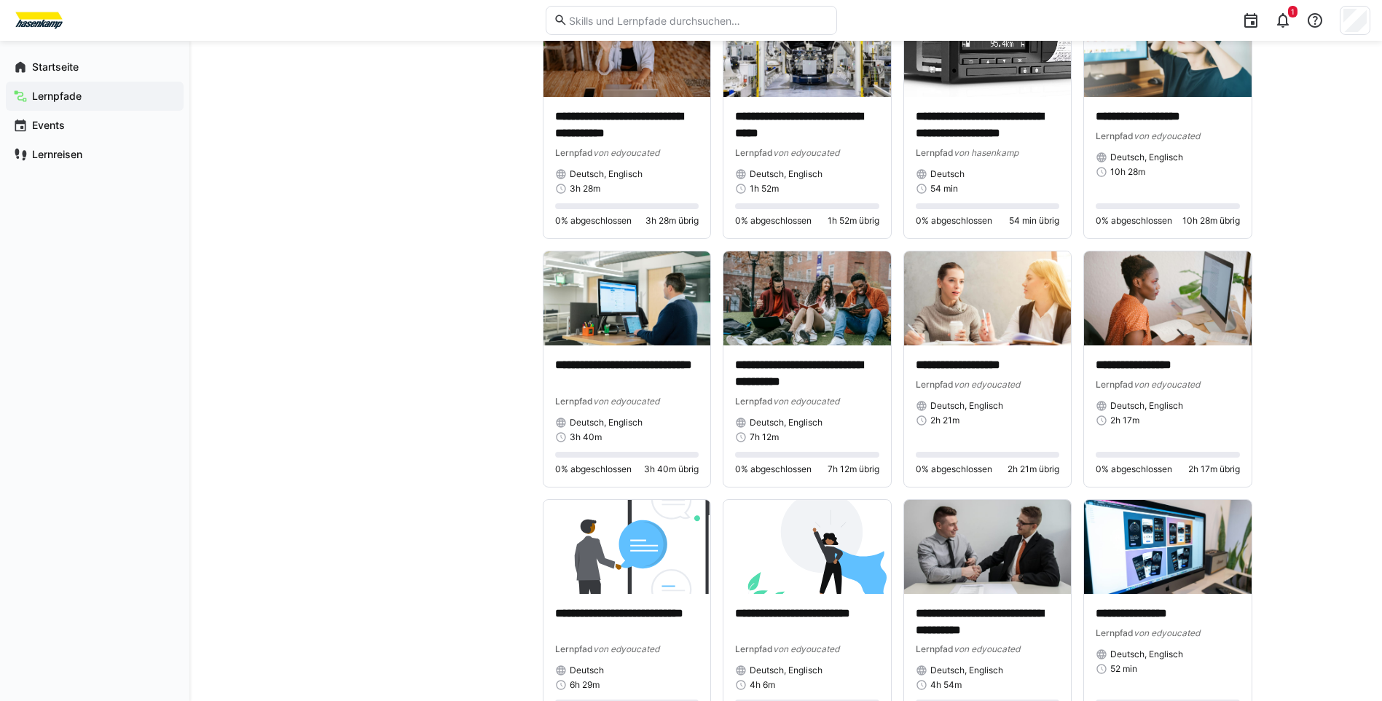
scroll to position [1312, 0]
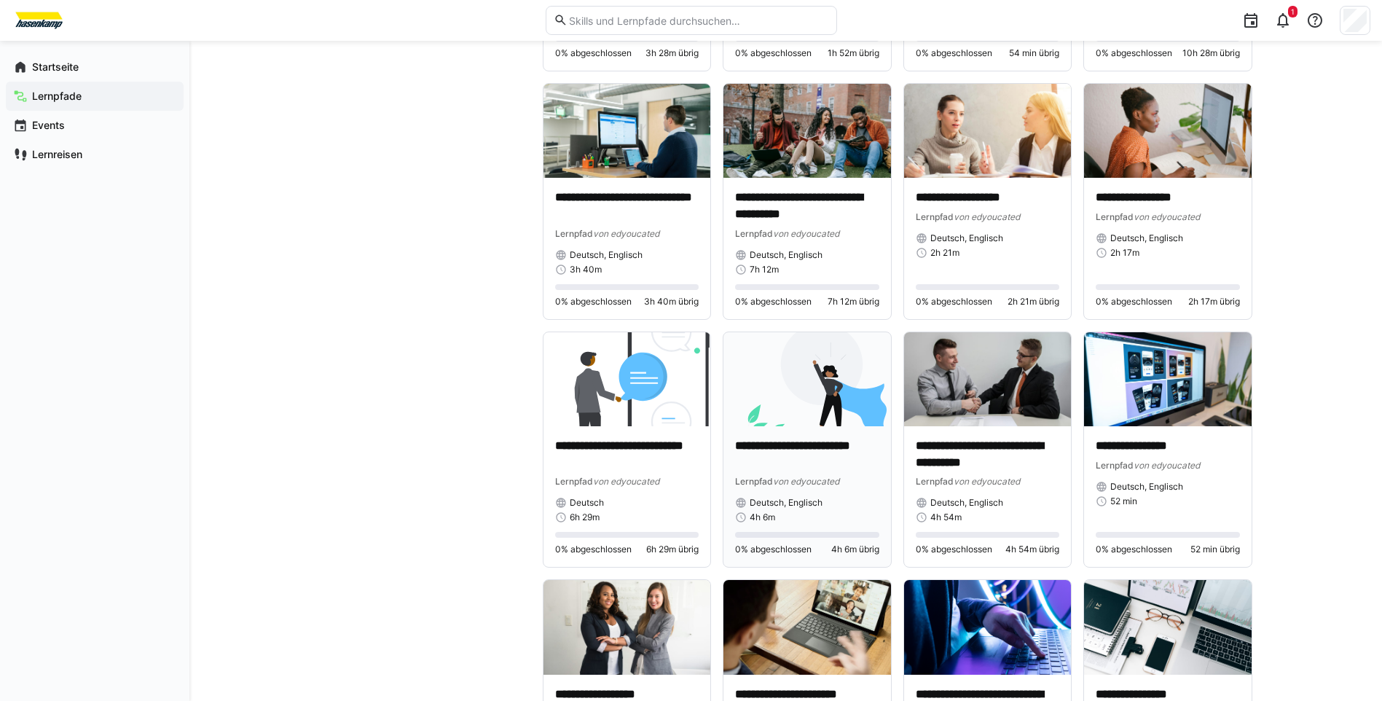
click at [854, 500] on div "Deutsch, Englisch" at bounding box center [807, 503] width 144 height 12
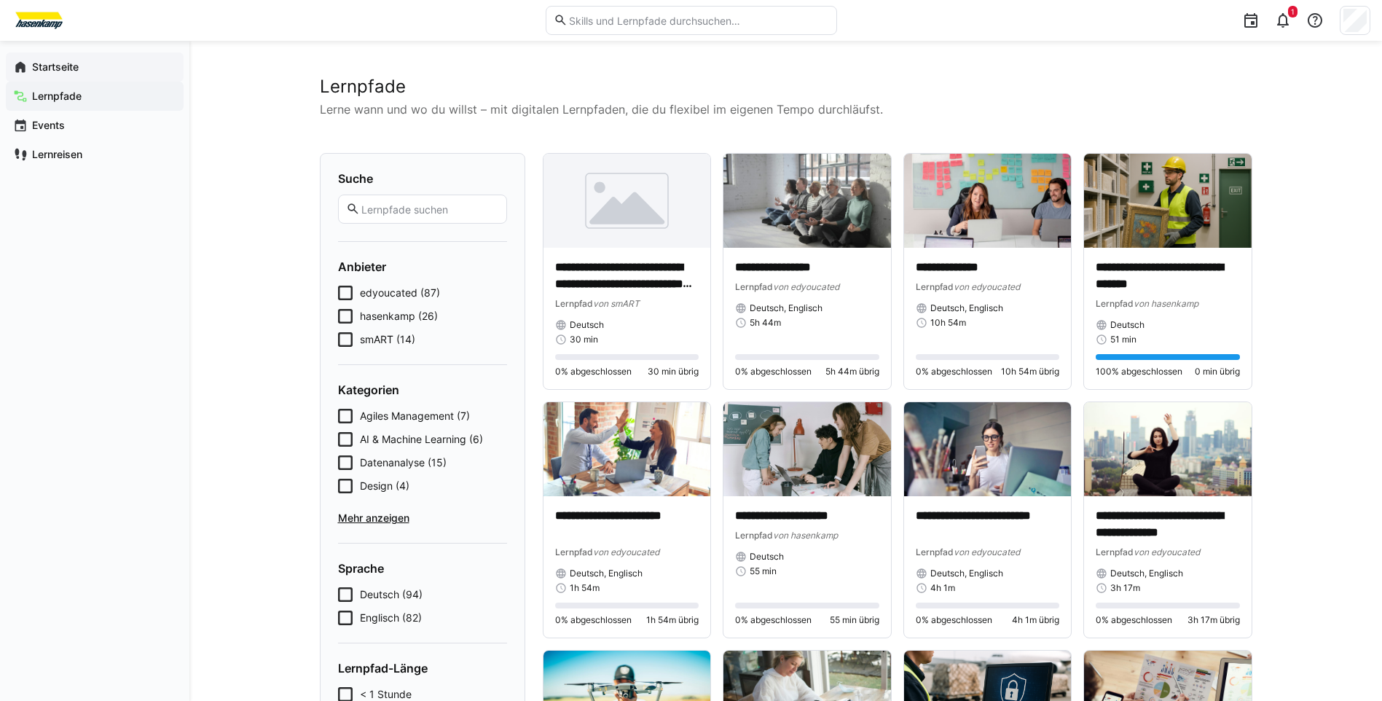
click at [60, 75] on div "Startseite" at bounding box center [95, 66] width 178 height 29
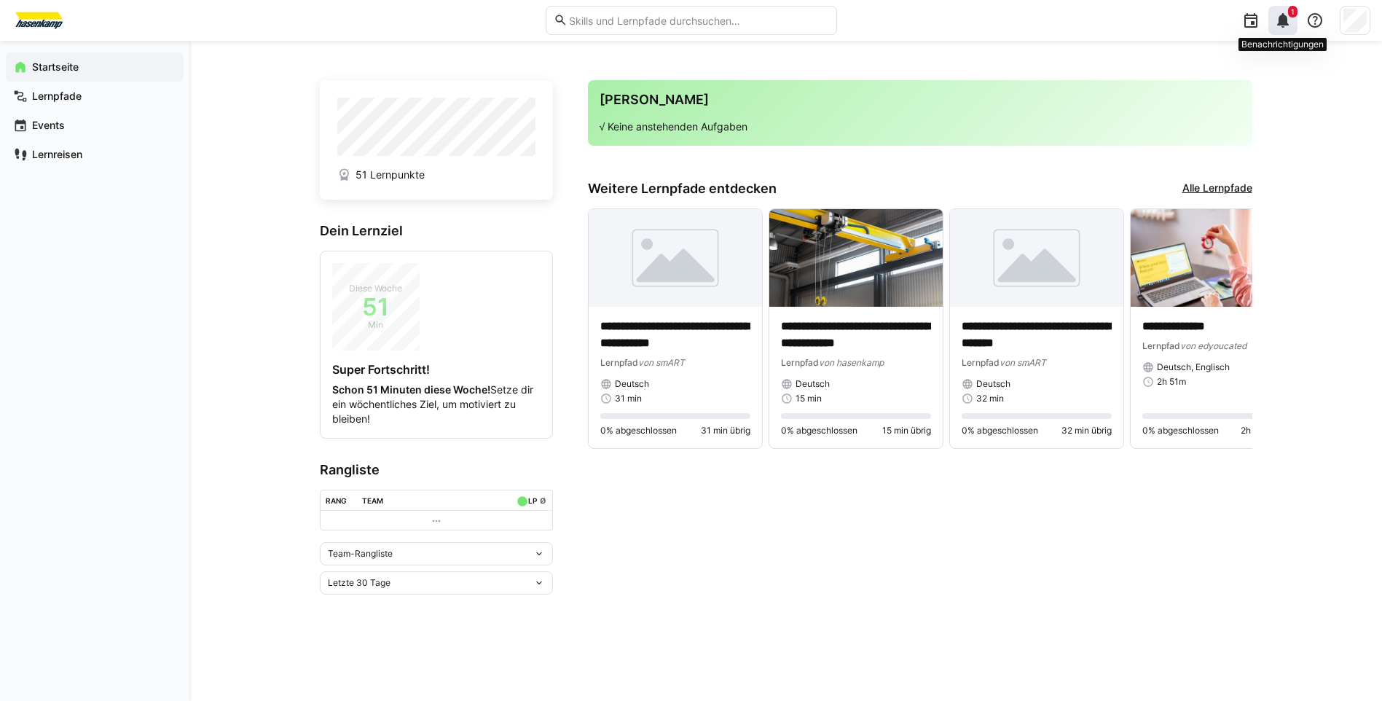
click at [1280, 23] on eds-icon at bounding box center [1283, 20] width 17 height 17
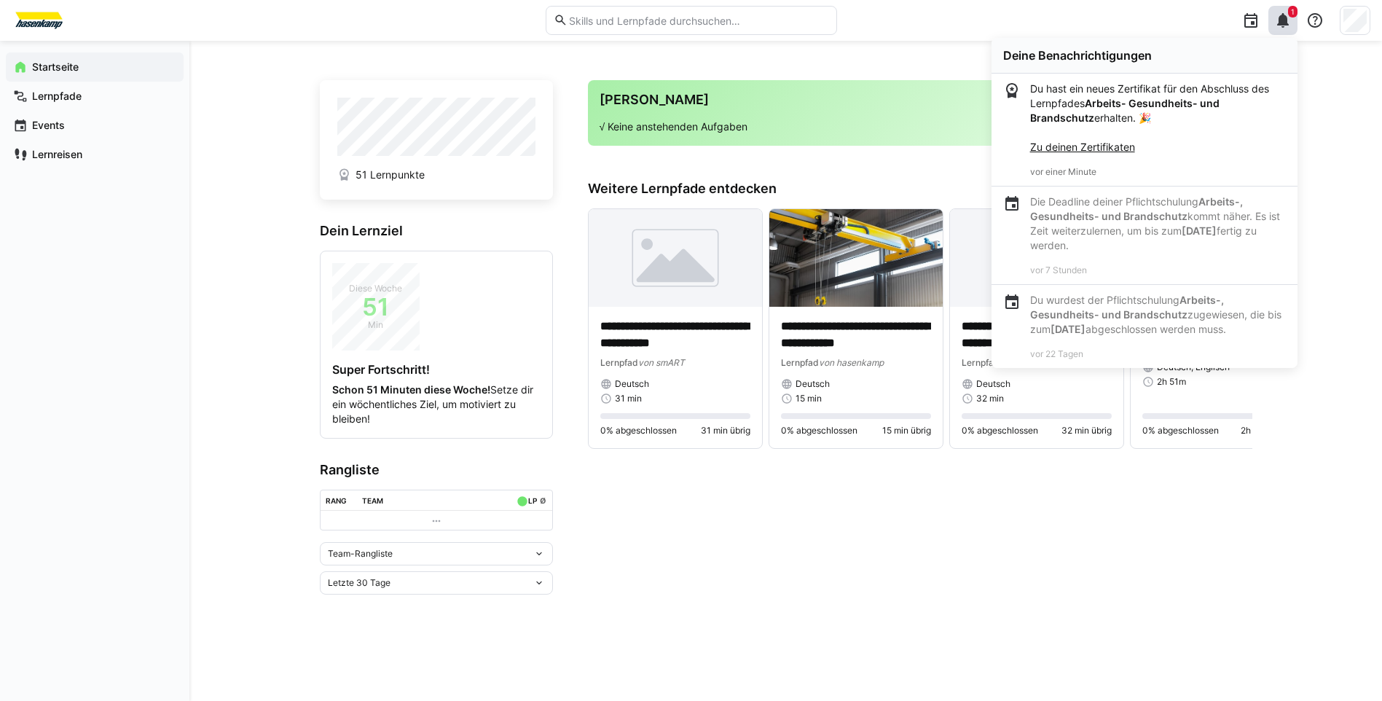
click at [1116, 146] on link "Zu deinen Zertifikaten" at bounding box center [1082, 147] width 105 height 12
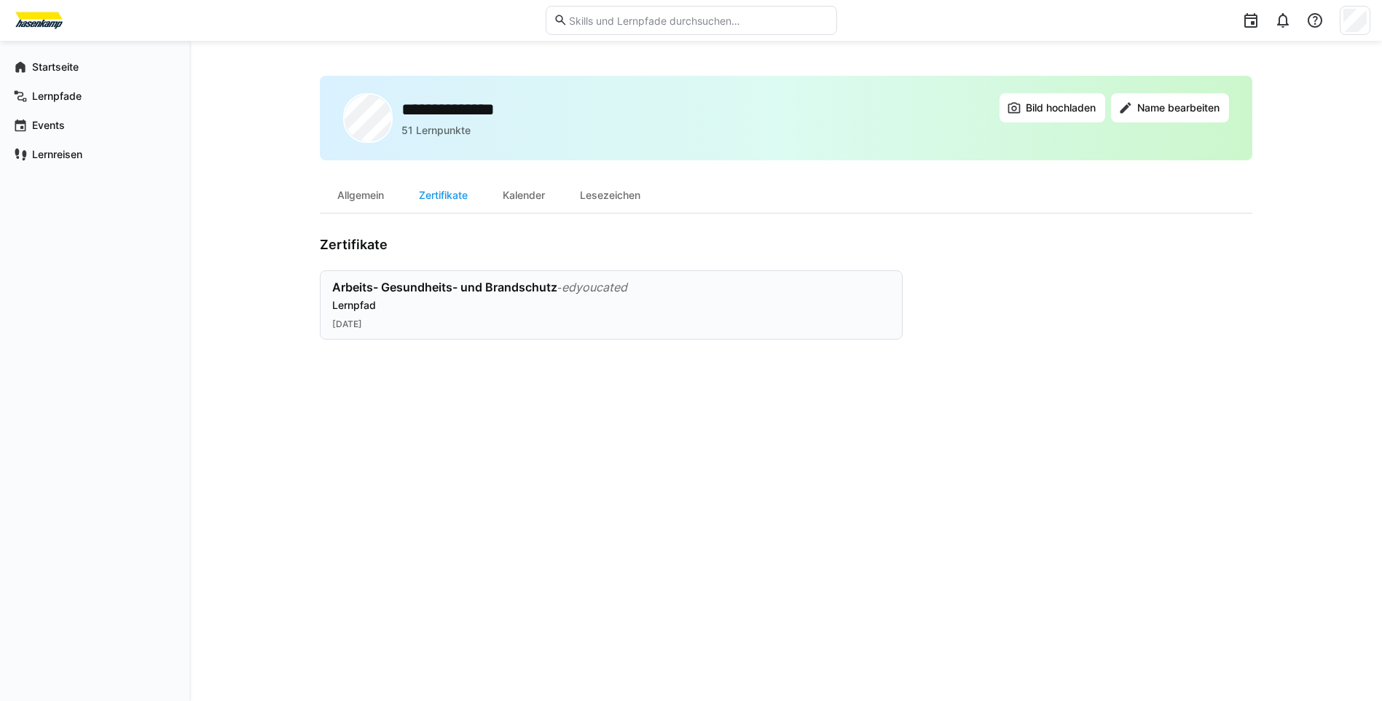
click at [652, 282] on div "Arbeits- Gesundheits- und Brandschutz - edyoucated" at bounding box center [611, 287] width 558 height 15
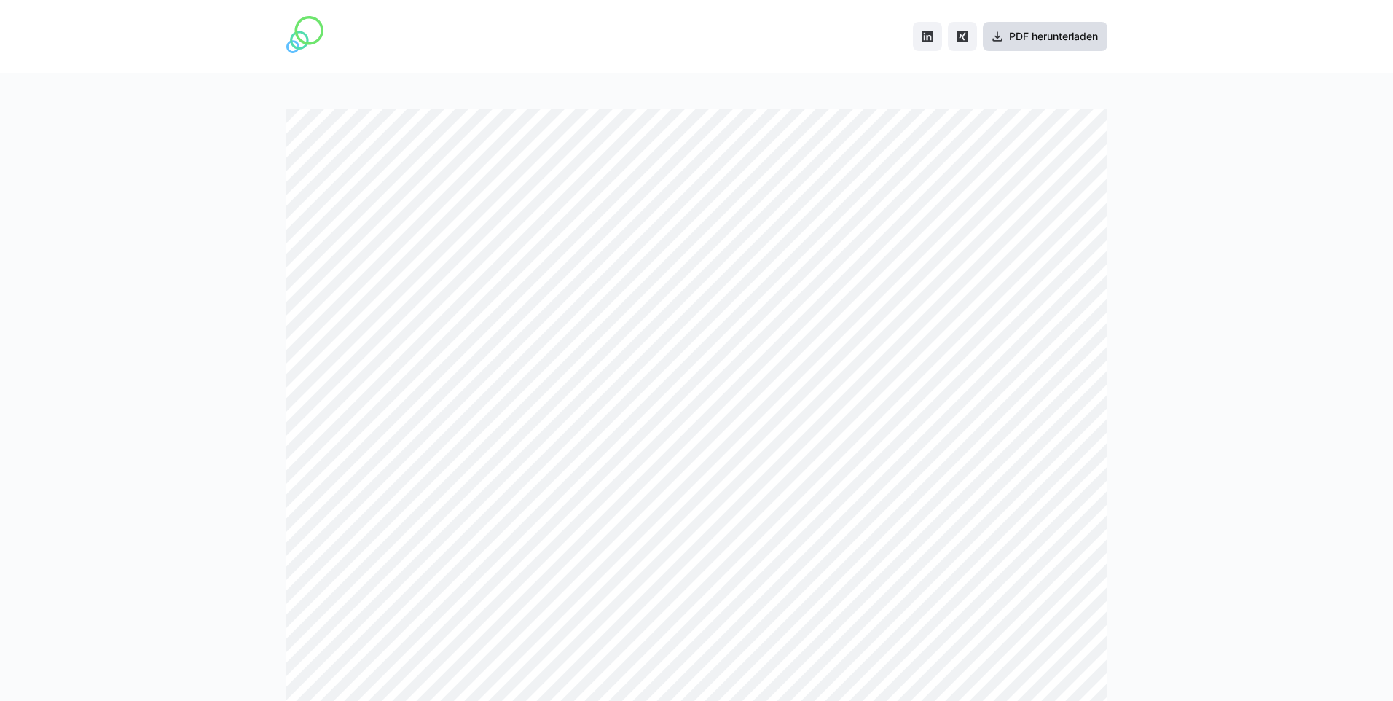
click at [1035, 39] on span "PDF herunterladen" at bounding box center [1053, 36] width 93 height 15
click at [1202, 197] on div at bounding box center [696, 387] width 1393 height 628
